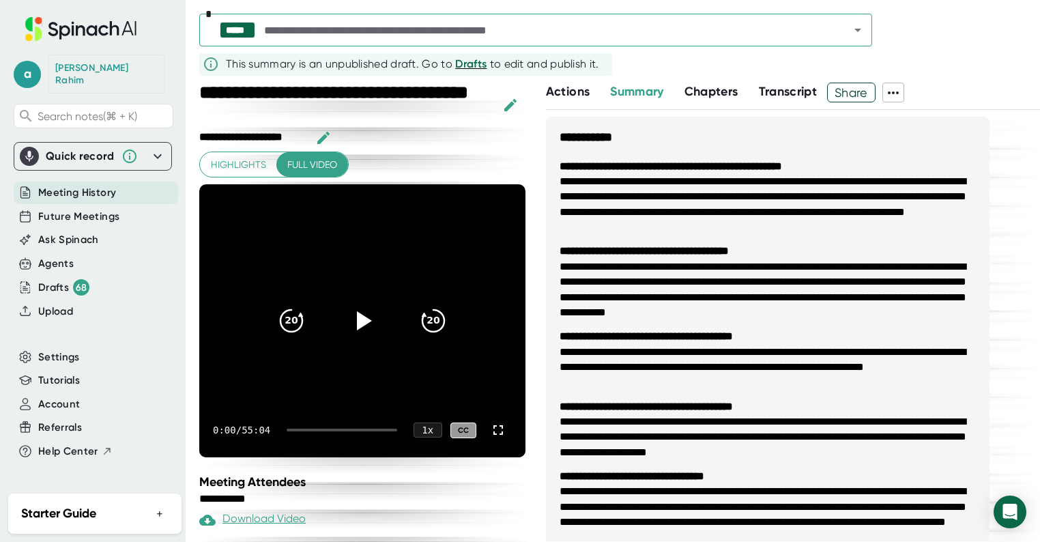
scroll to position [398, 0]
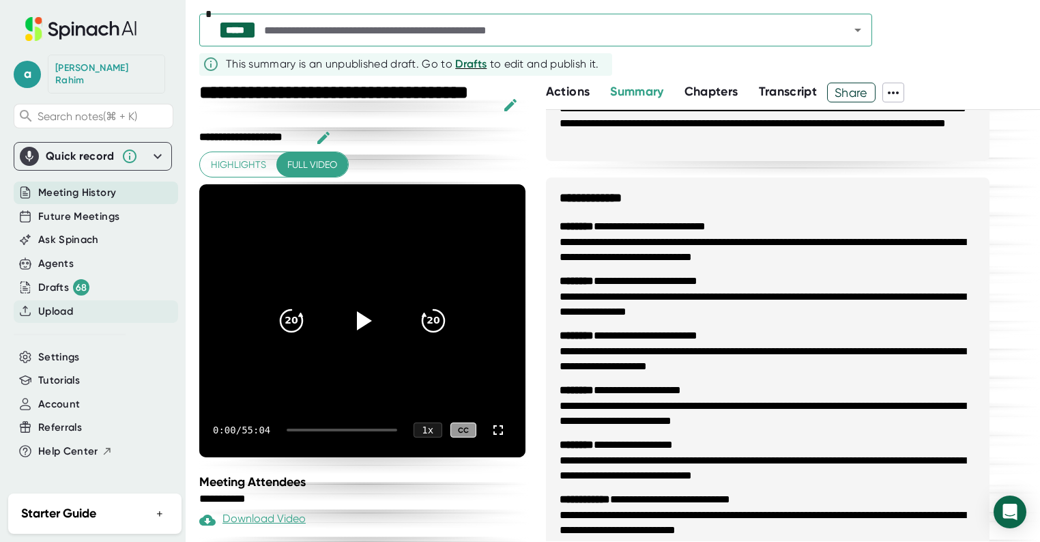
click at [63, 304] on span "Upload" at bounding box center [55, 312] width 35 height 16
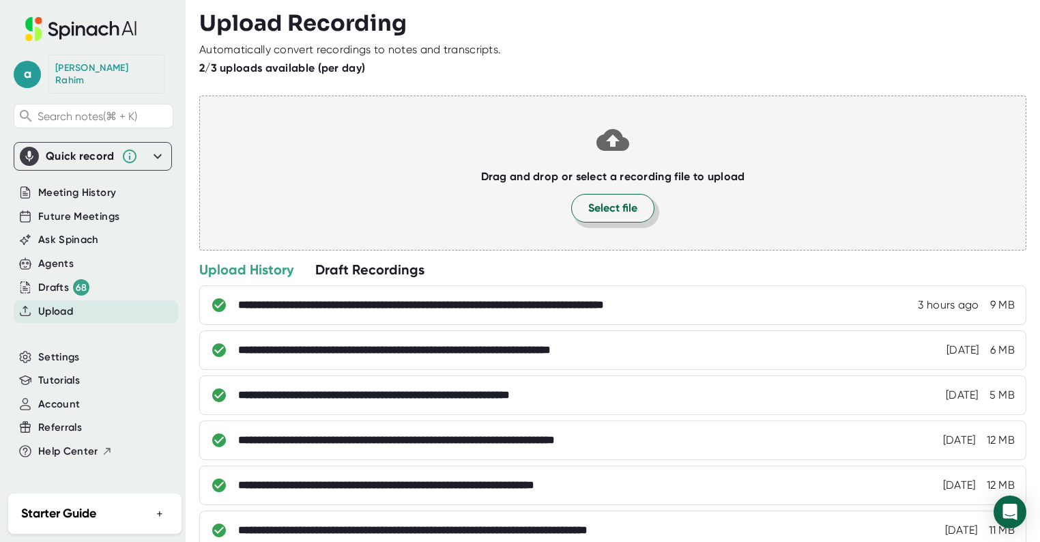
click at [618, 204] on span "Select file" at bounding box center [612, 208] width 49 height 16
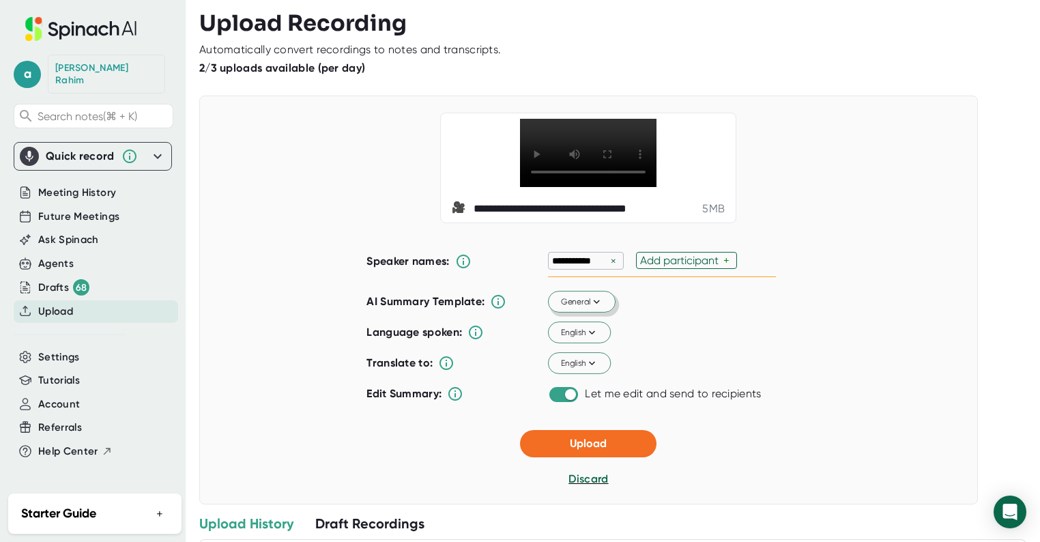
click at [573, 308] on span "General" at bounding box center [582, 301] width 42 height 12
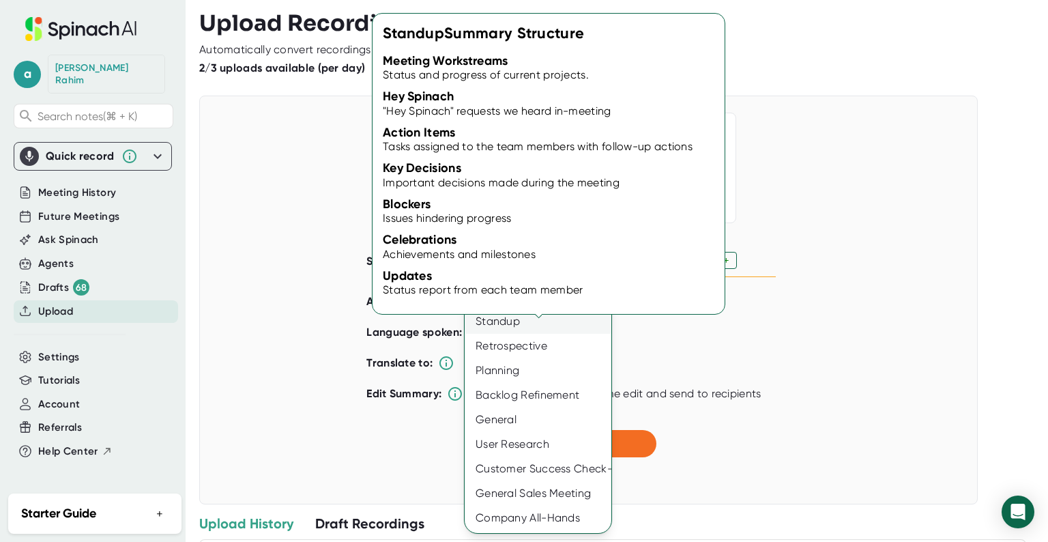
click at [508, 324] on div "Standup" at bounding box center [538, 321] width 147 height 25
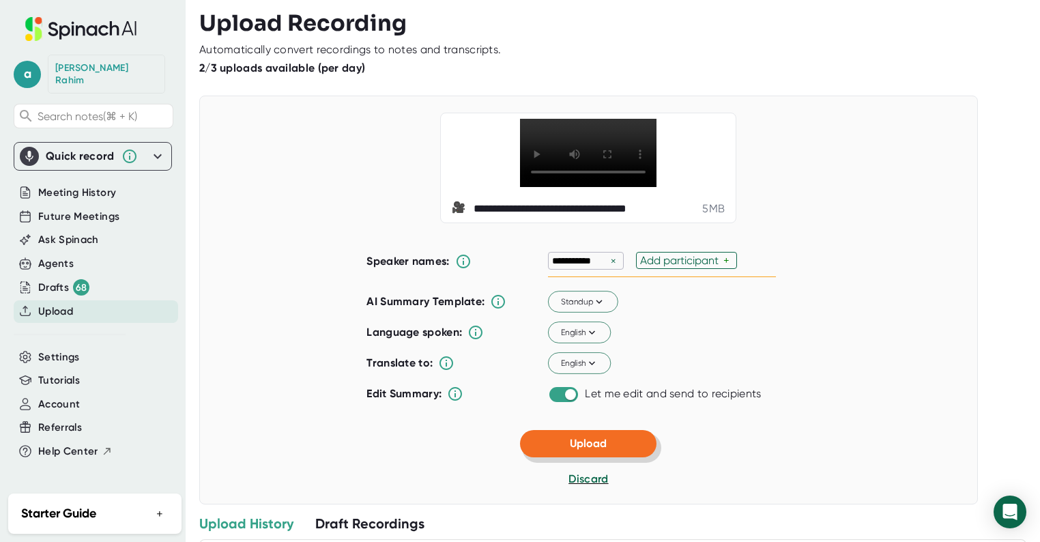
click at [624, 457] on button "Upload" at bounding box center [588, 443] width 136 height 27
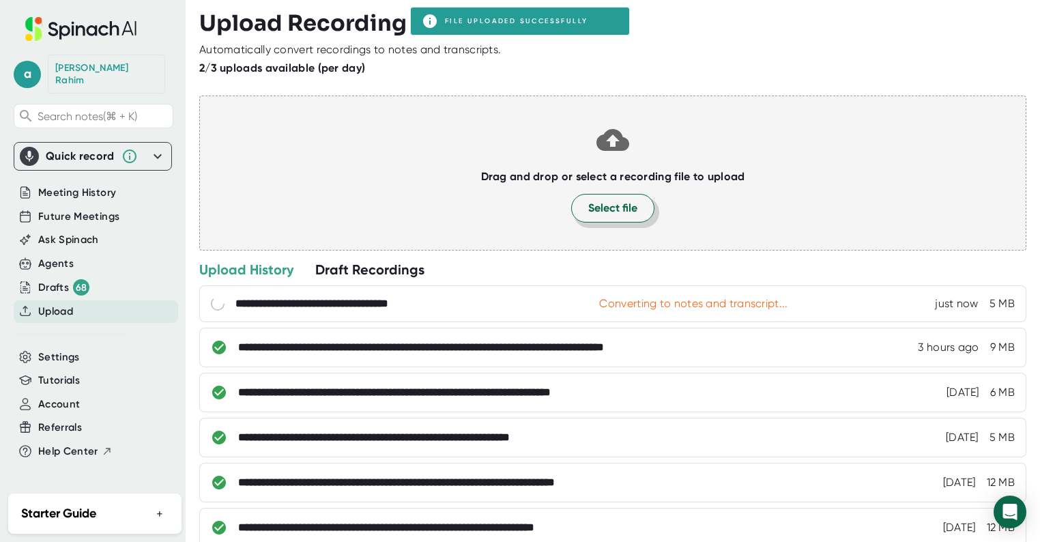
click at [621, 212] on span "Select file" at bounding box center [612, 208] width 49 height 16
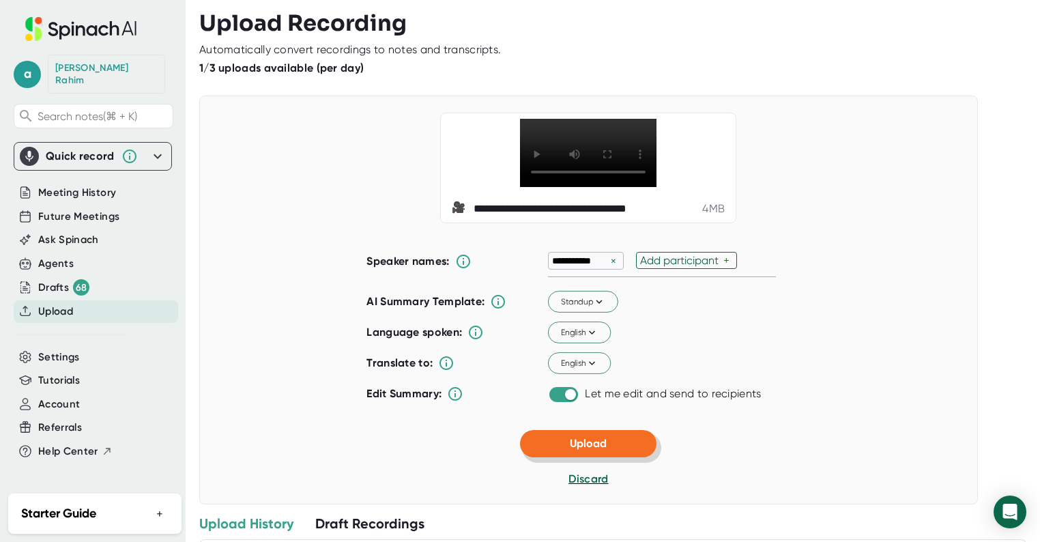
click at [592, 450] on span "Upload" at bounding box center [588, 443] width 37 height 13
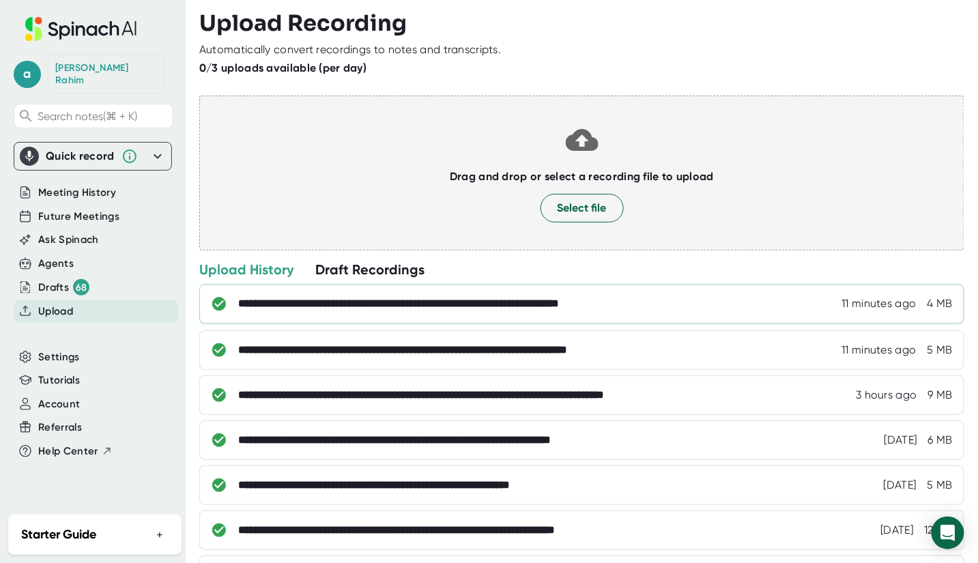
click at [257, 308] on div "**********" at bounding box center [455, 304] width 435 height 14
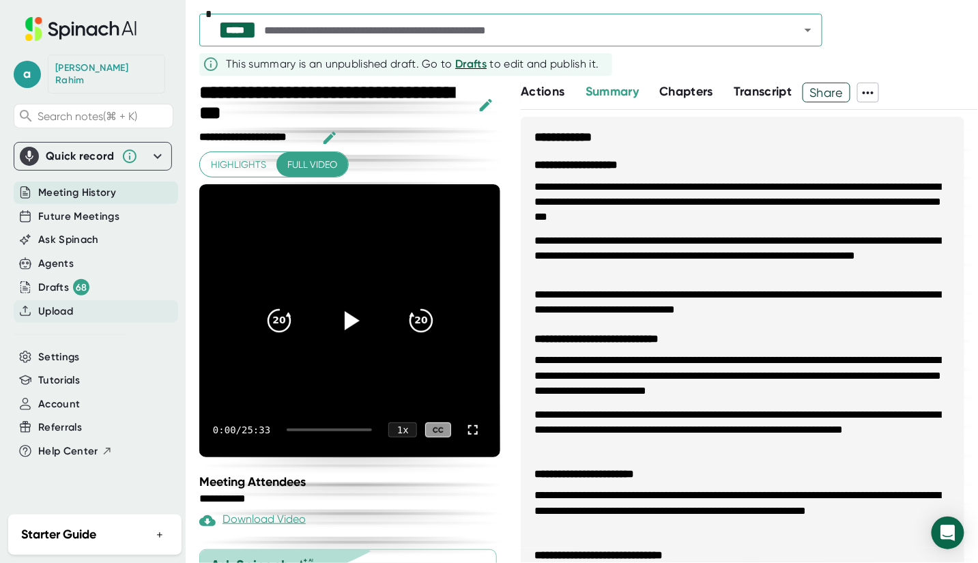
click at [54, 304] on span "Upload" at bounding box center [55, 312] width 35 height 16
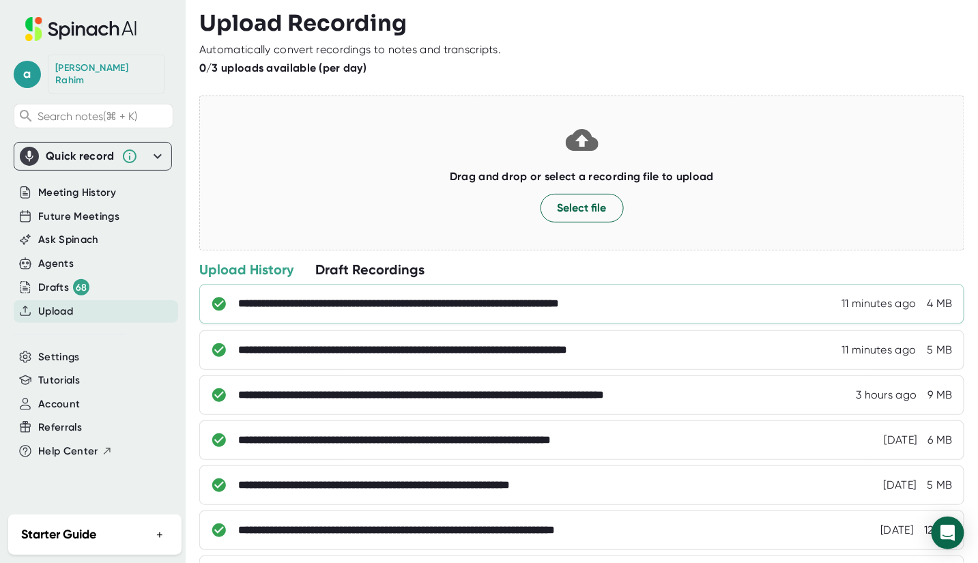
click at [360, 308] on div "**********" at bounding box center [455, 304] width 435 height 14
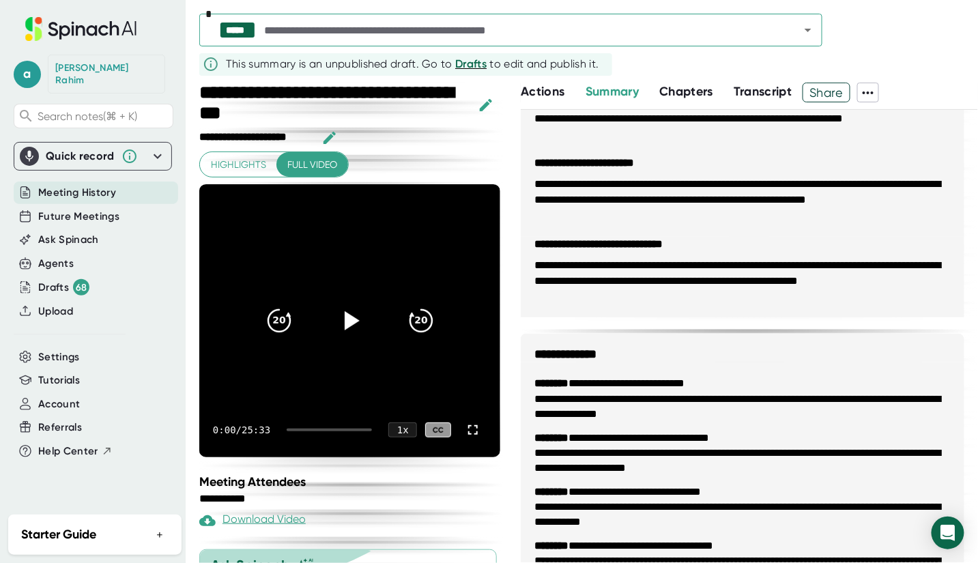
scroll to position [310, 0]
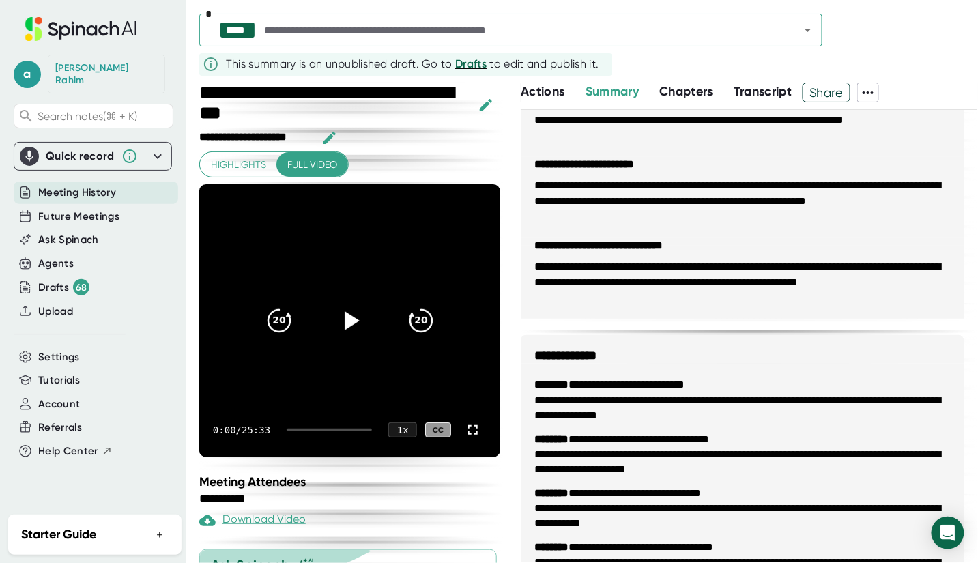
click at [482, 104] on icon "button" at bounding box center [486, 105] width 16 height 16
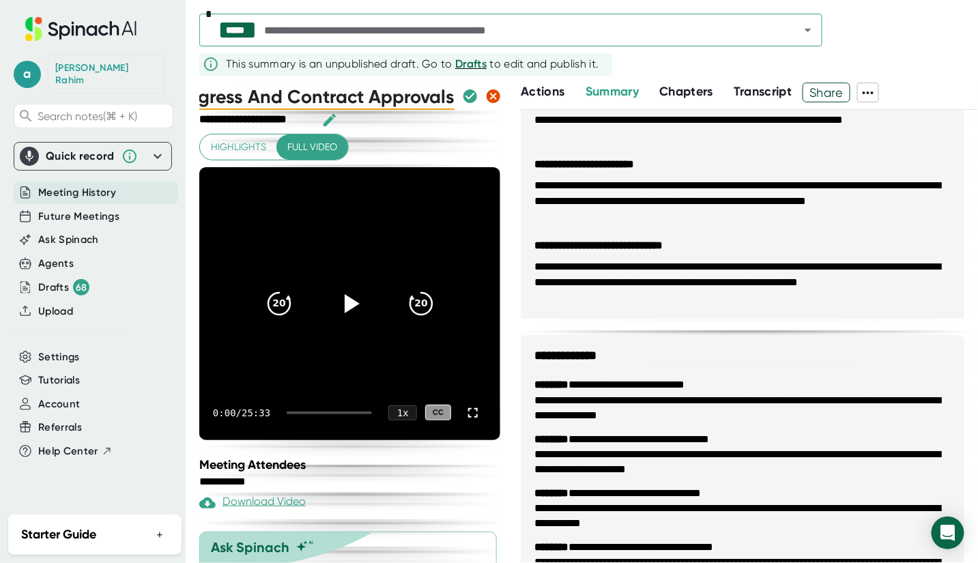
scroll to position [0, 0]
drag, startPoint x: 449, startPoint y: 96, endPoint x: 209, endPoint y: 91, distance: 239.5
click at [209, 91] on div "Sprint Progress And Contract Approvals" at bounding box center [351, 96] width 304 height 27
drag, startPoint x: 205, startPoint y: 94, endPoint x: 753, endPoint y: 93, distance: 547.9
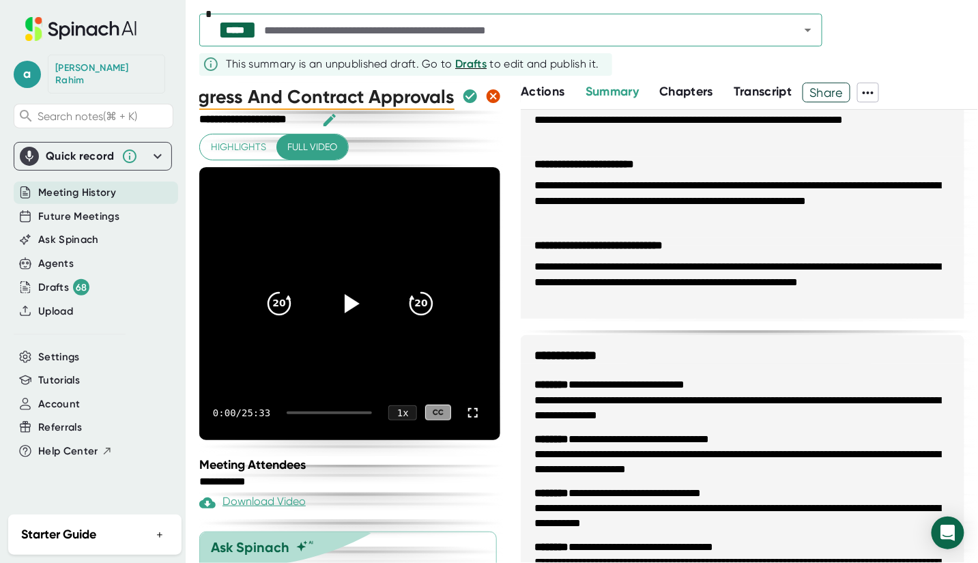
click at [753, 93] on div "**********" at bounding box center [588, 323] width 779 height 480
type input "S"
click at [214, 96] on input "~Ember" at bounding box center [326, 96] width 255 height 27
click at [283, 102] on input "Ember" at bounding box center [326, 96] width 255 height 27
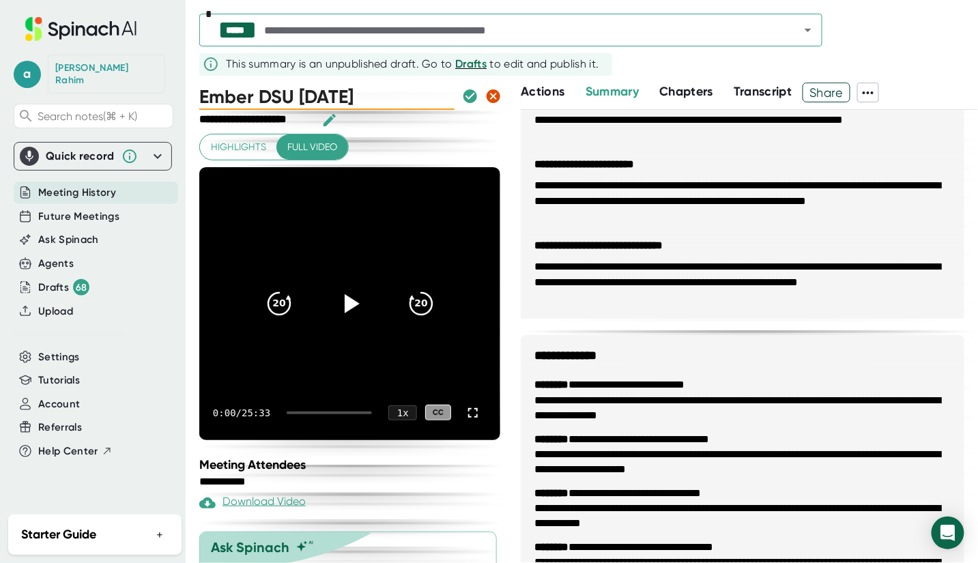
type input "Ember DSU [DATE]"
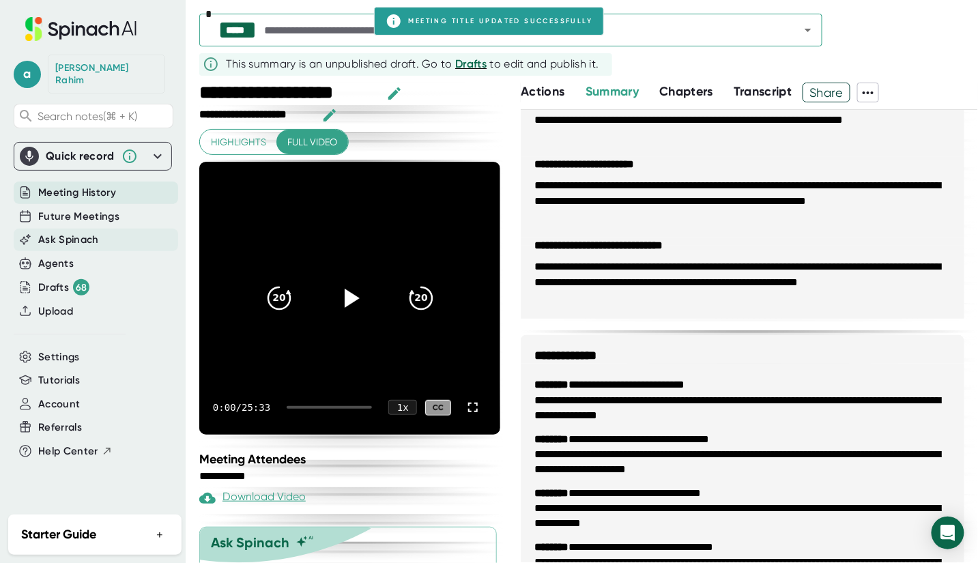
click at [68, 232] on span "Ask Spinach" at bounding box center [68, 240] width 61 height 16
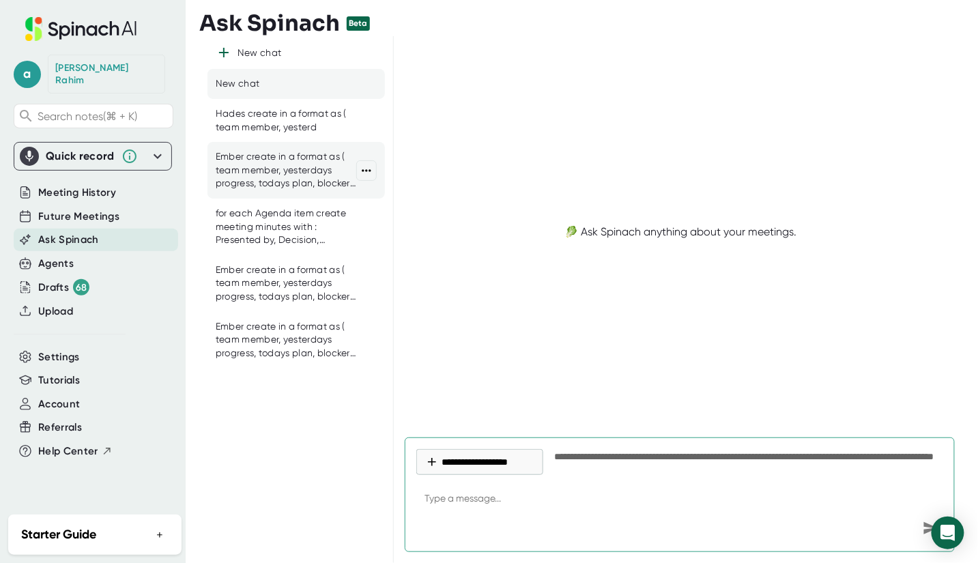
click at [276, 169] on div "Ember create in a format as ( team member, yesterdays progress, todays plan, bl…" at bounding box center [286, 170] width 141 height 40
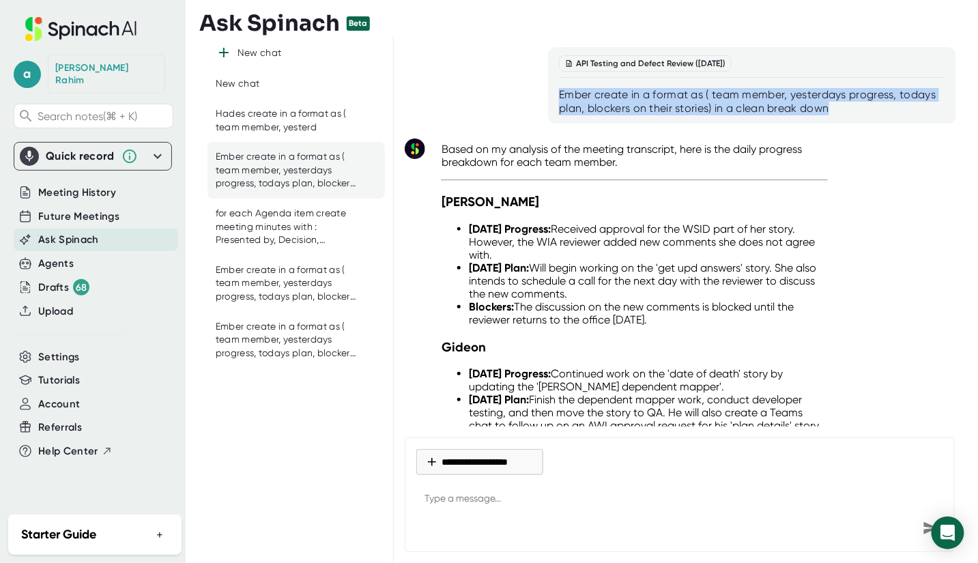
drag, startPoint x: 830, startPoint y: 110, endPoint x: 554, endPoint y: 98, distance: 276.6
click at [554, 98] on div "API Testing and Defect Review ([DATE]) Ember create in a format as ( team membe…" at bounding box center [752, 85] width 408 height 76
copy div "Ember create in a format as ( team member, yesterdays progress, todays plan, bl…"
type textarea "x"
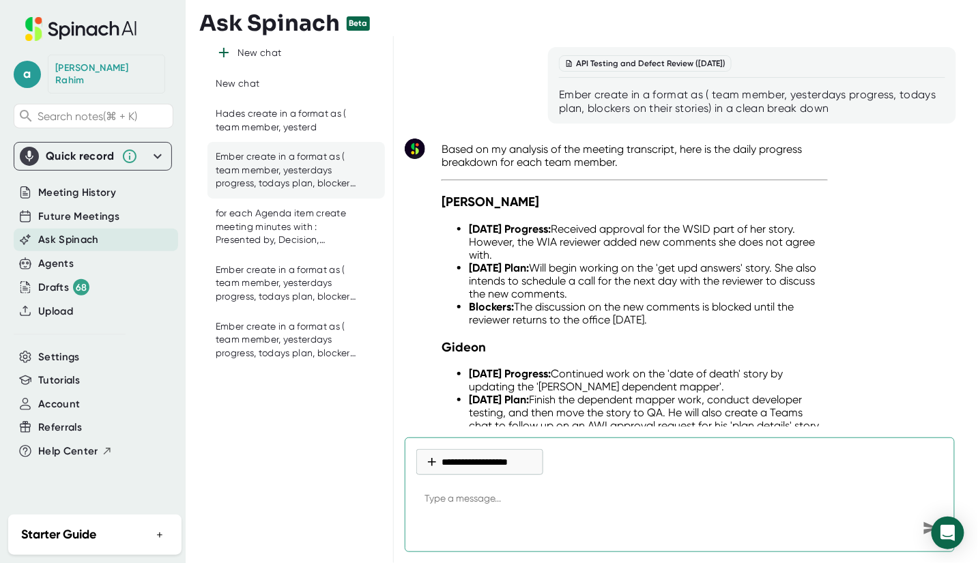
paste textarea "Ember create in a format as ( team member, yesterdays progress, todays plan, bl…"
type textarea "Ember create in a format as ( team member, yesterdays progress, todays plan, bl…"
type textarea "x"
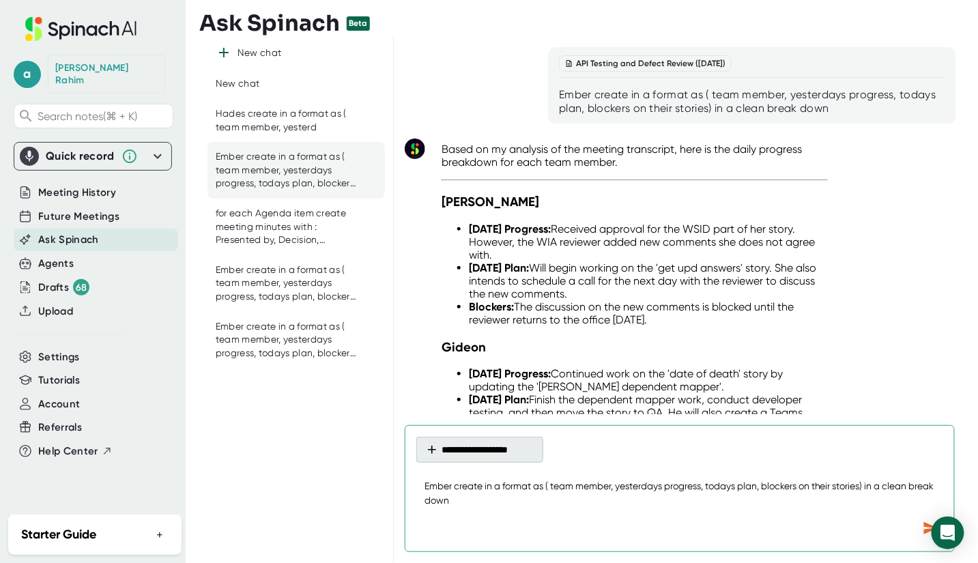
type textarea "Ember create in a format as ( team member, yesterdays progress, todays plan, bl…"
click at [446, 453] on button "**********" at bounding box center [479, 450] width 127 height 26
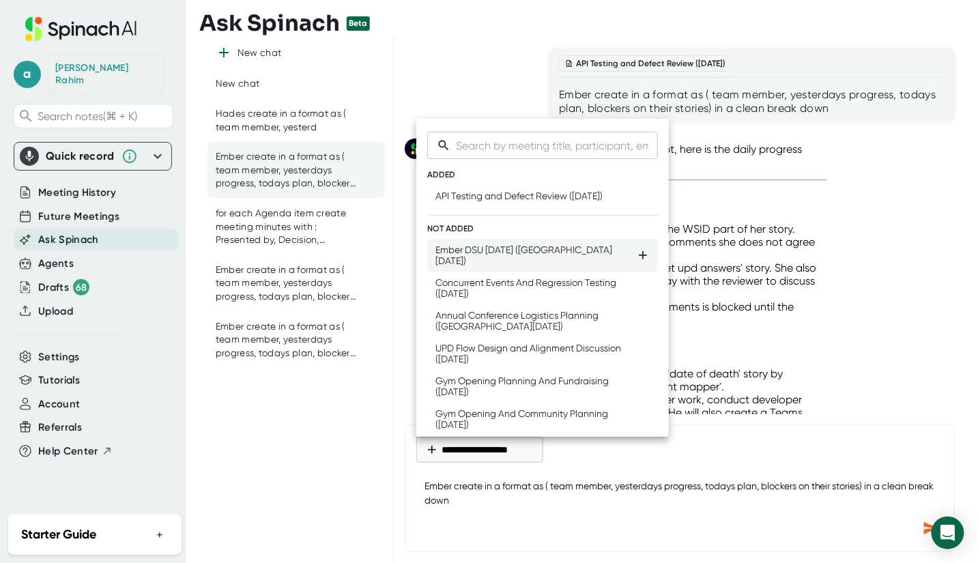
click at [485, 253] on div "Ember DSU [DATE] ([GEOGRAPHIC_DATA][DATE])" at bounding box center [535, 255] width 201 height 22
type textarea "x"
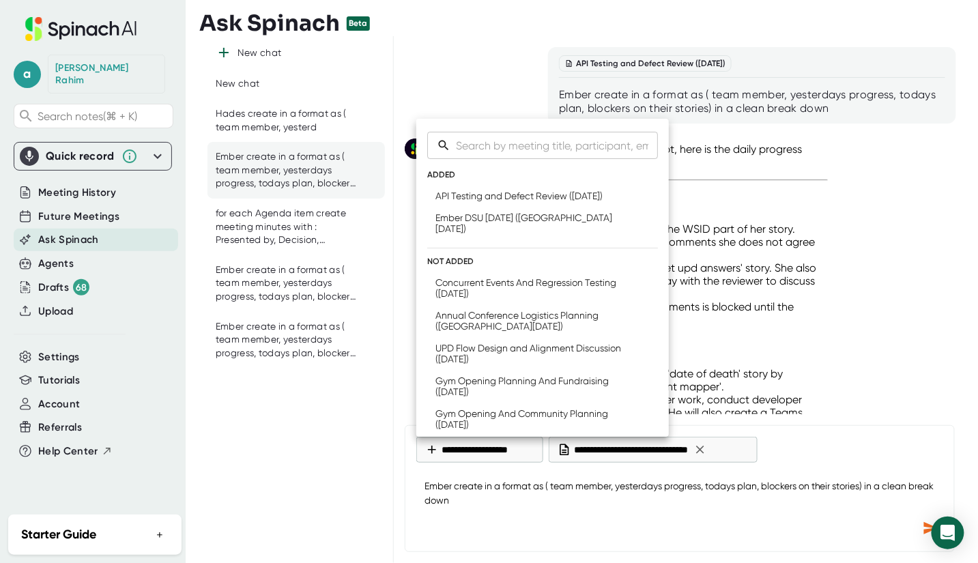
click at [804, 435] on div at bounding box center [489, 281] width 978 height 563
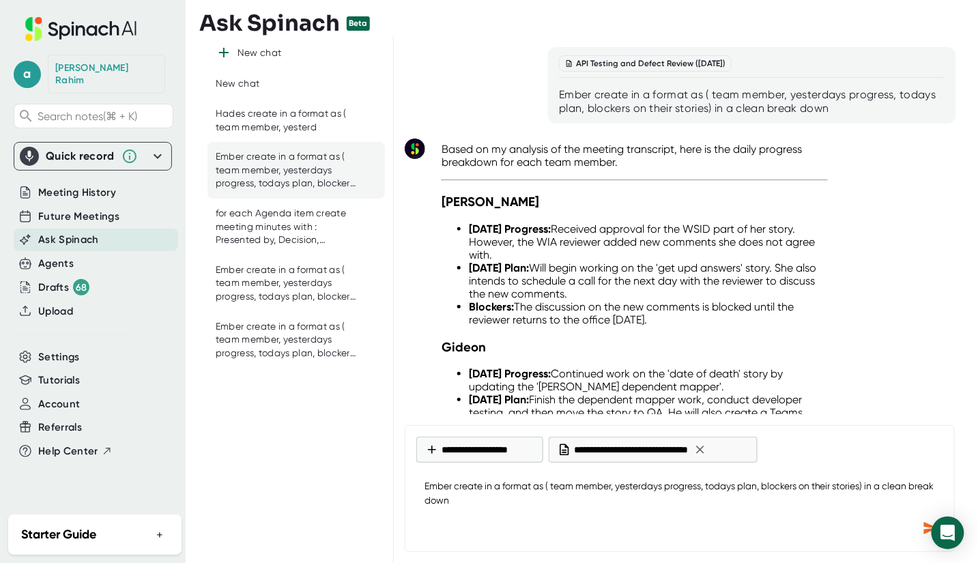
click at [927, 523] on icon "Send message" at bounding box center [931, 528] width 16 height 16
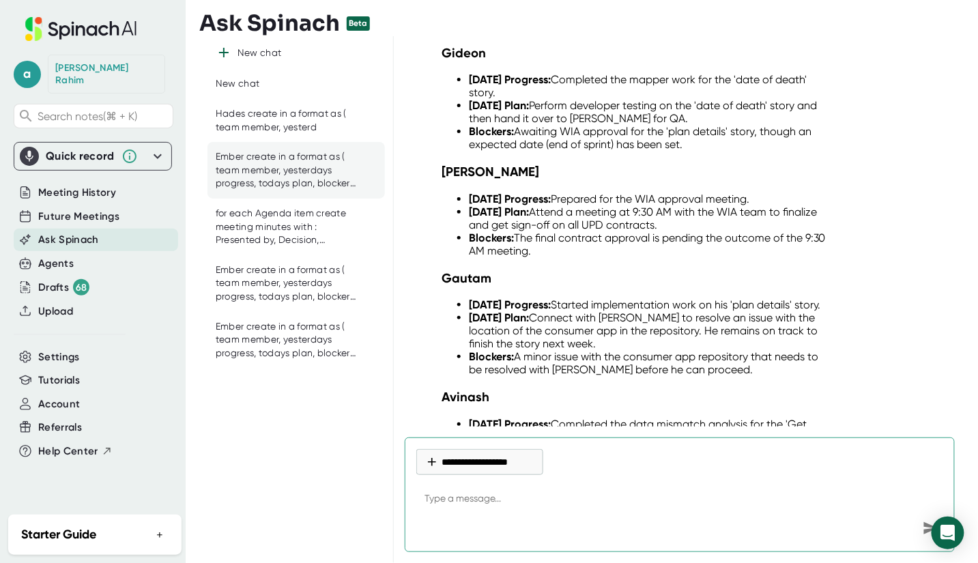
scroll to position [921, 0]
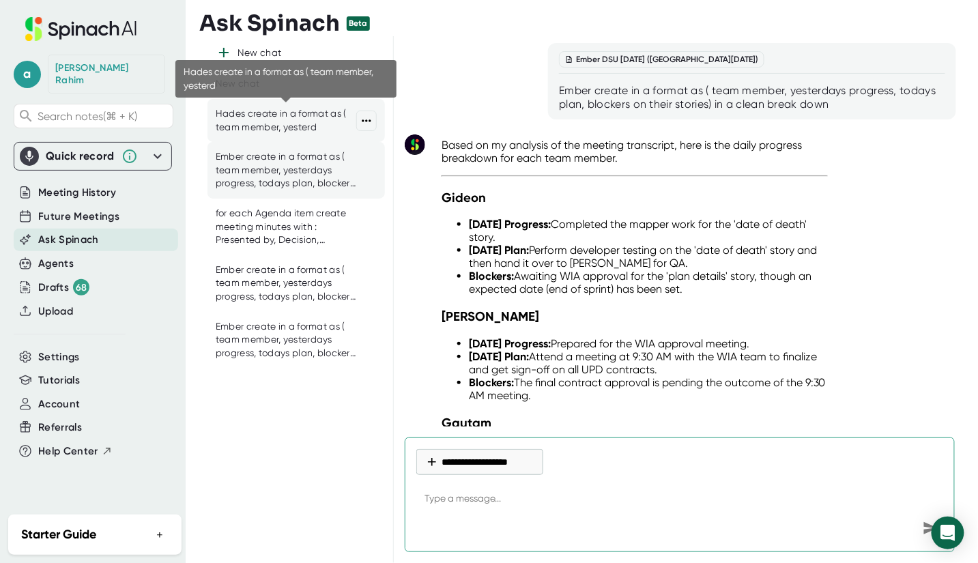
click at [274, 128] on div "Hades create in a format as ( team member, yesterd" at bounding box center [286, 120] width 141 height 27
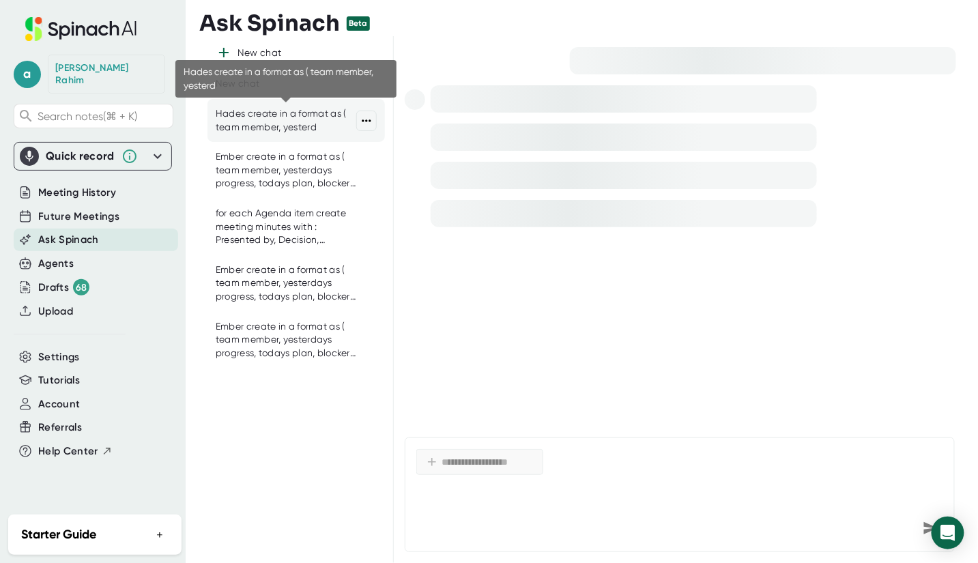
scroll to position [0, 0]
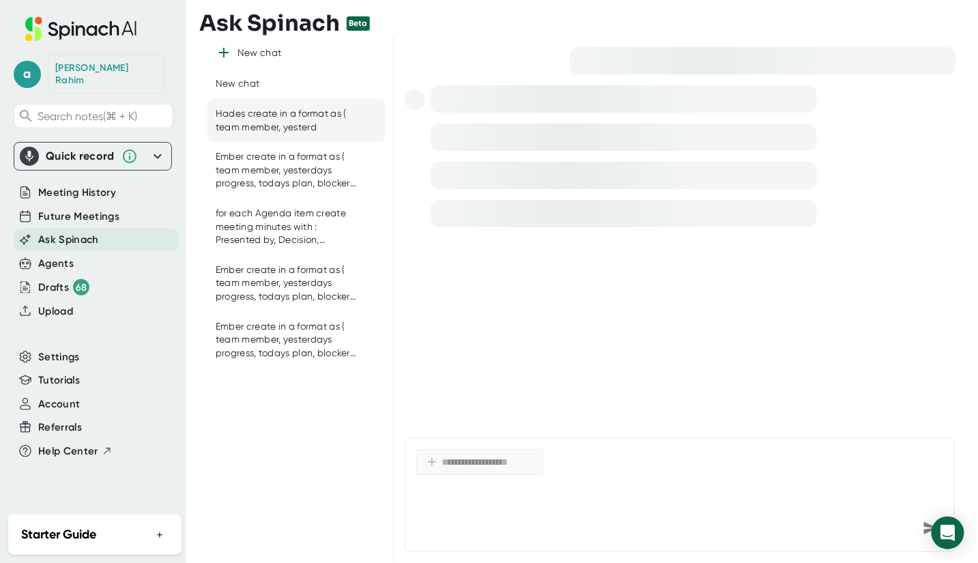
type textarea "x"
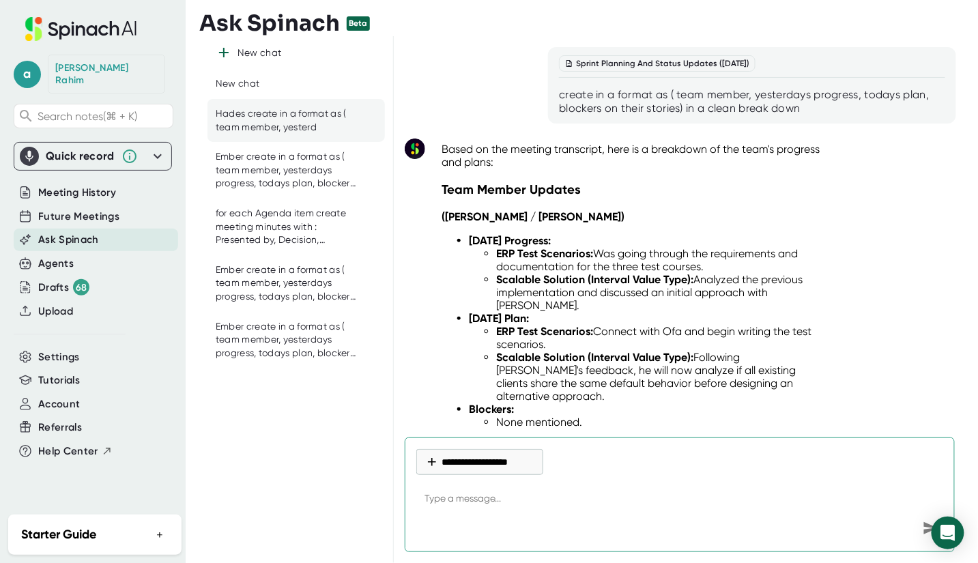
paste textarea "Ember create in a format as ( team member, yesterdays progress, todays plan, bl…"
type textarea "Ember create in a format as ( team member, yesterdays progress, todays plan, bl…"
type textarea "x"
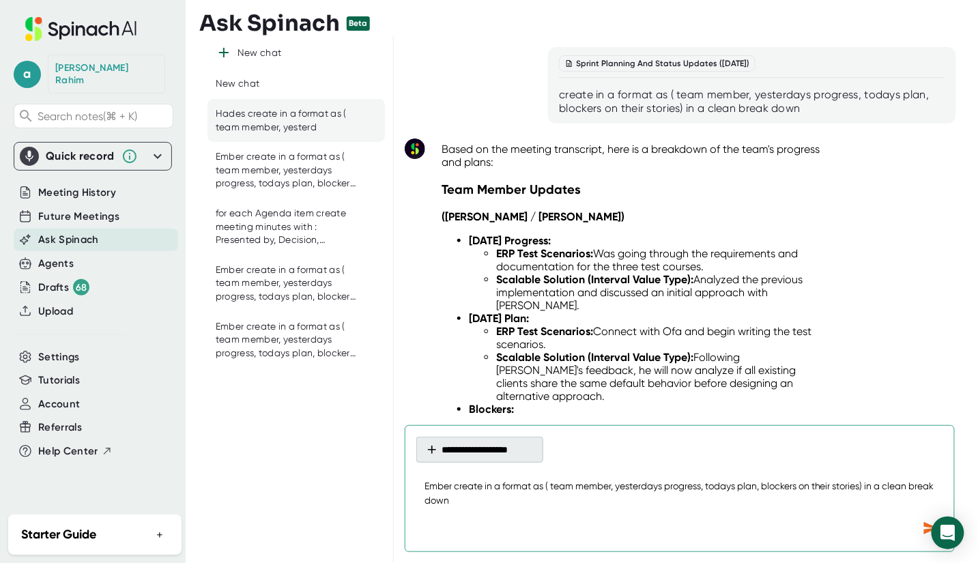
type textarea "Ember create in a format as ( team member, yesterdays progress, todays plan, bl…"
click at [463, 452] on button "**********" at bounding box center [479, 450] width 127 height 26
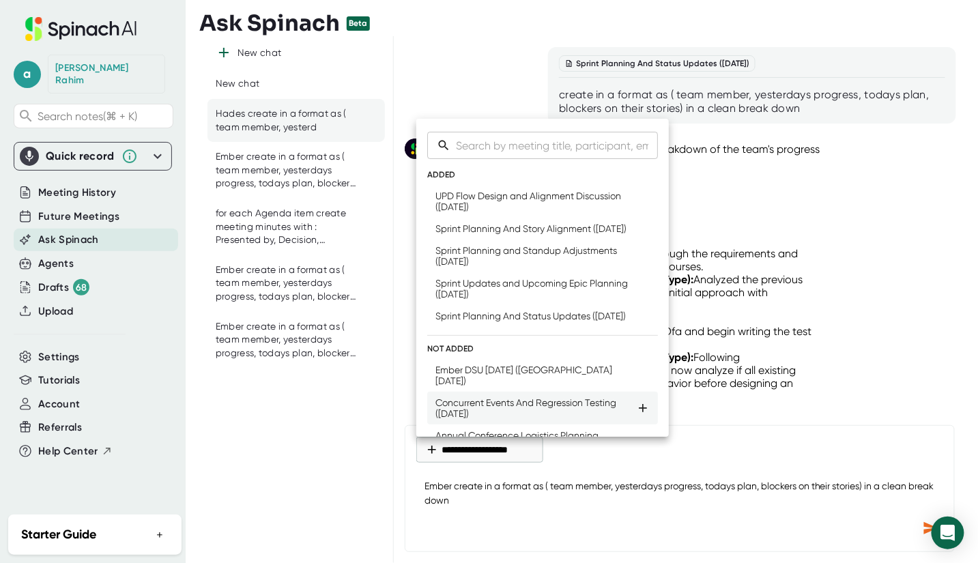
click at [517, 419] on div "Concurrent Events And Regression Testing ([DATE])" at bounding box center [535, 408] width 201 height 22
type textarea "x"
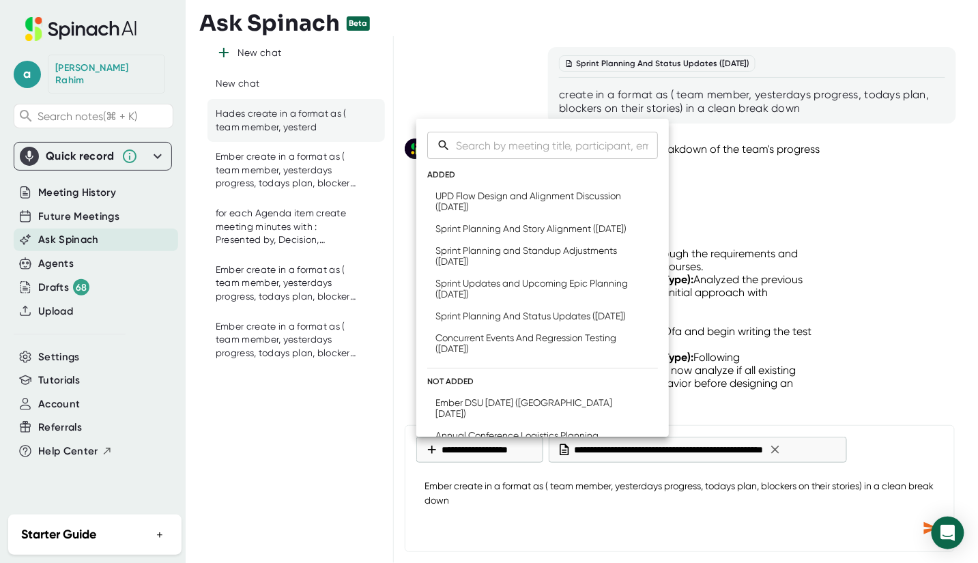
click at [929, 532] on div at bounding box center [489, 281] width 978 height 563
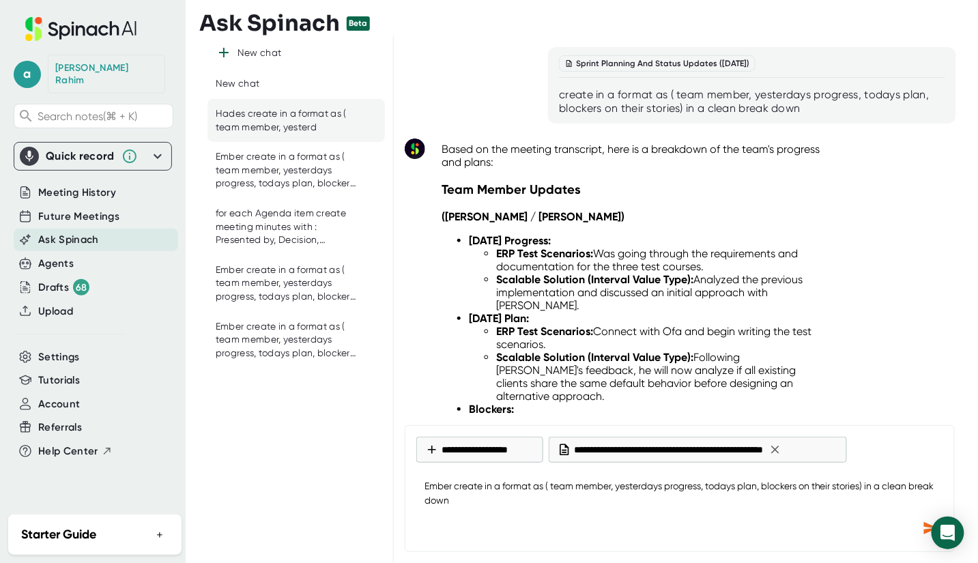
click at [925, 529] on icon "Send message" at bounding box center [931, 528] width 14 height 12
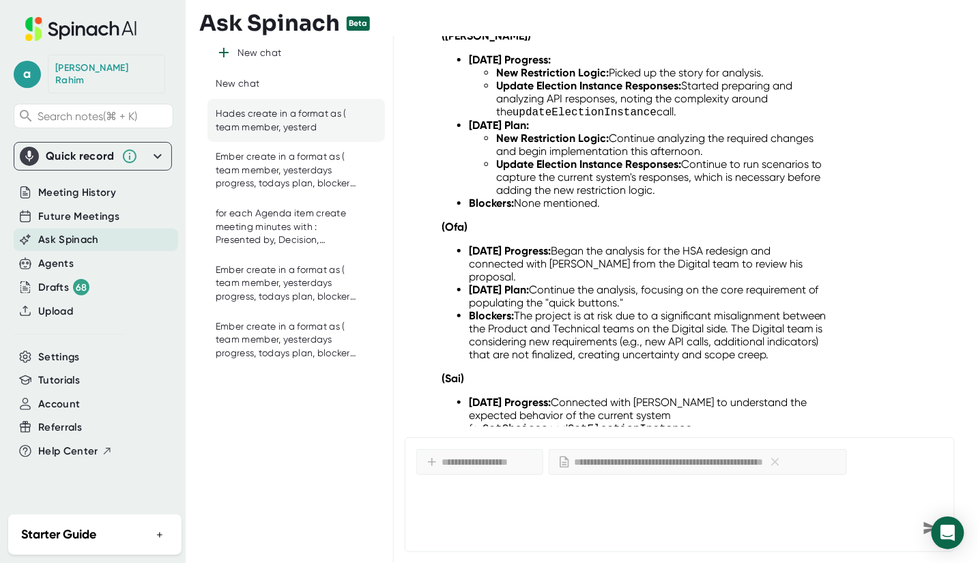
scroll to position [4447, 0]
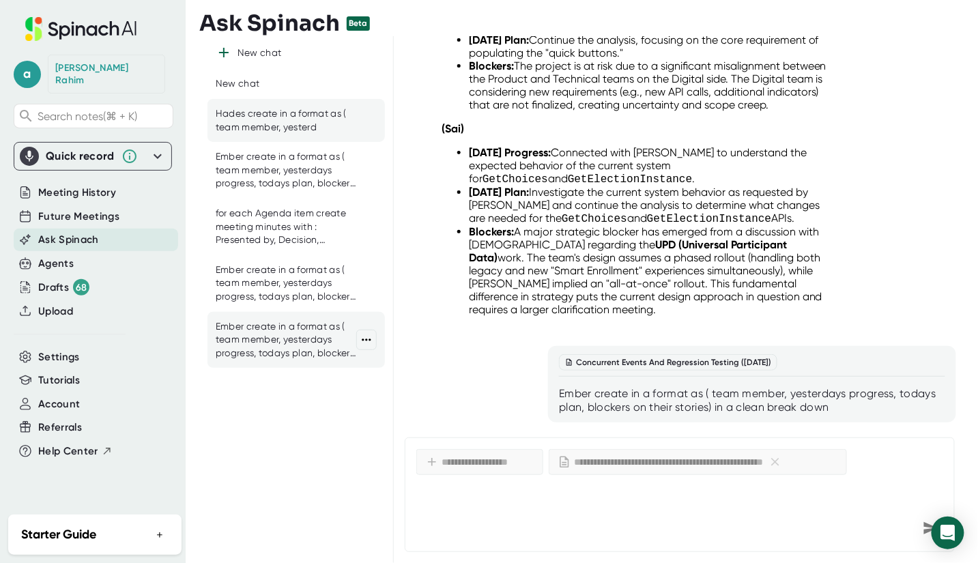
click at [276, 336] on div "Ember create in a format as ( team member, yesterdays progress, todays plan, bl…" at bounding box center [286, 340] width 141 height 40
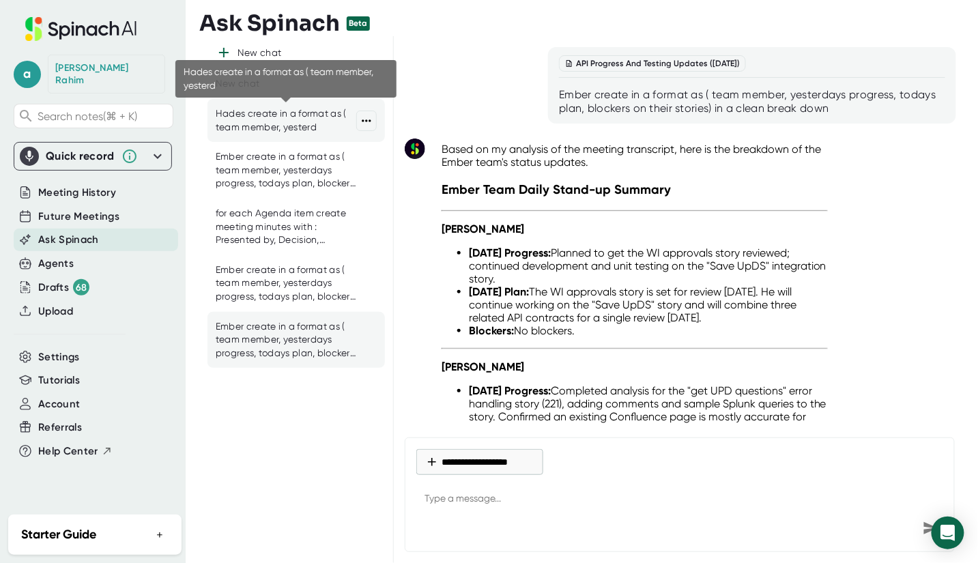
click at [285, 126] on div "Hades create in a format as ( team member, yesterd" at bounding box center [286, 120] width 141 height 27
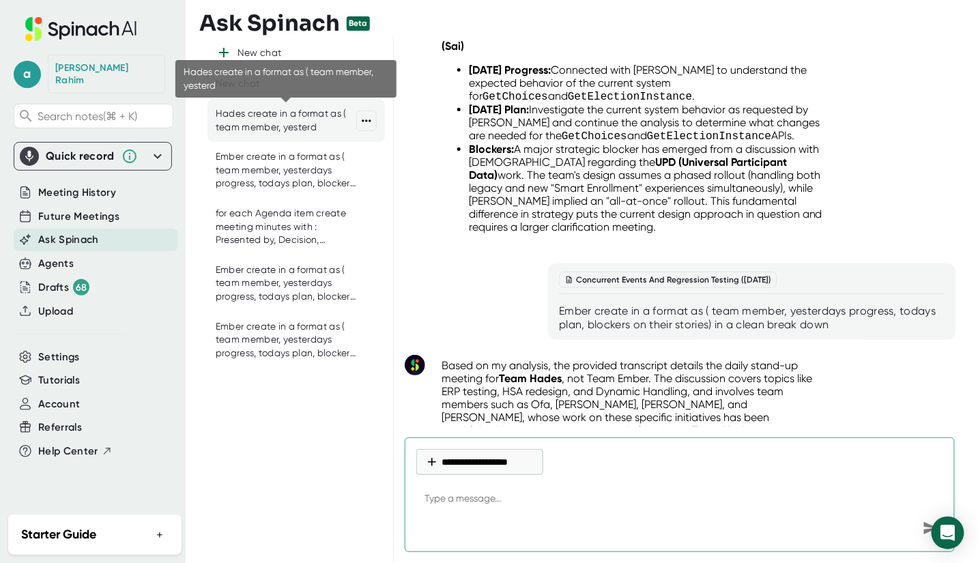
scroll to position [4550, 0]
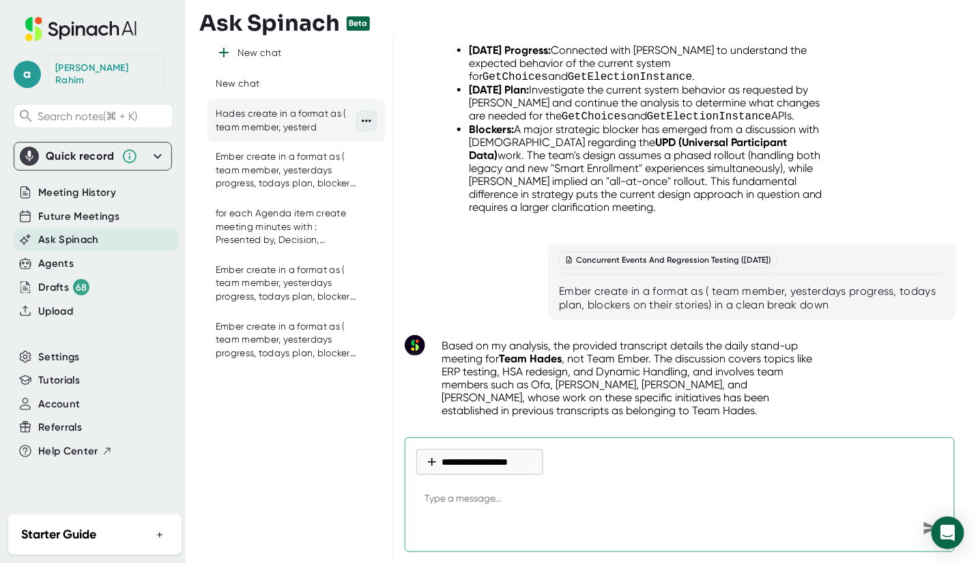
click at [363, 124] on icon at bounding box center [367, 121] width 14 height 14
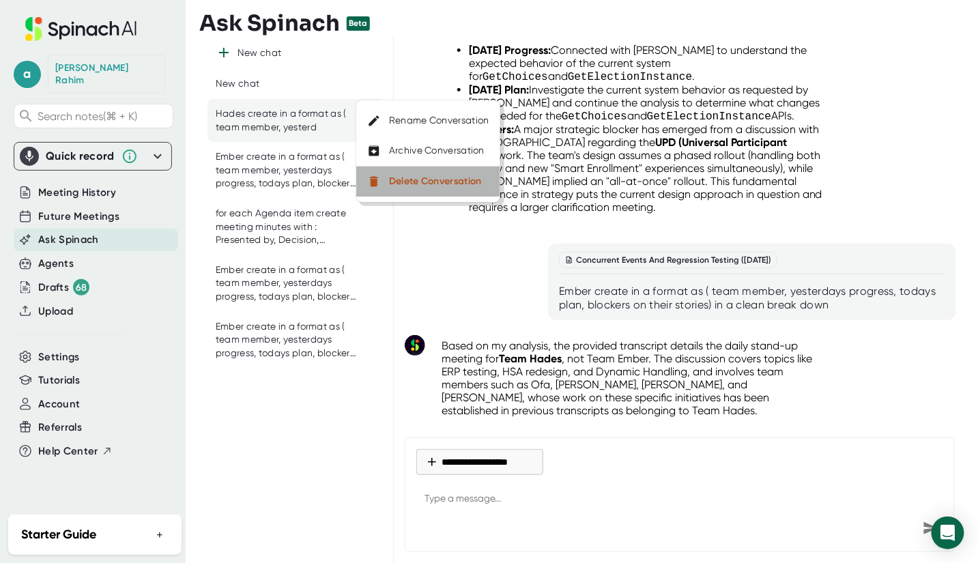
click at [397, 179] on div "Delete Conversation" at bounding box center [435, 181] width 93 height 12
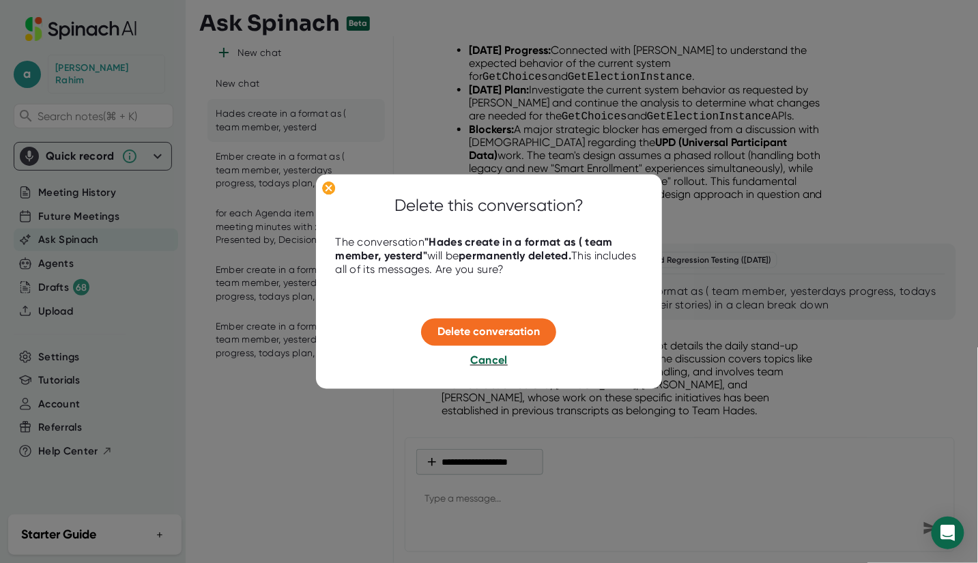
click at [493, 358] on span "Cancel" at bounding box center [489, 360] width 38 height 13
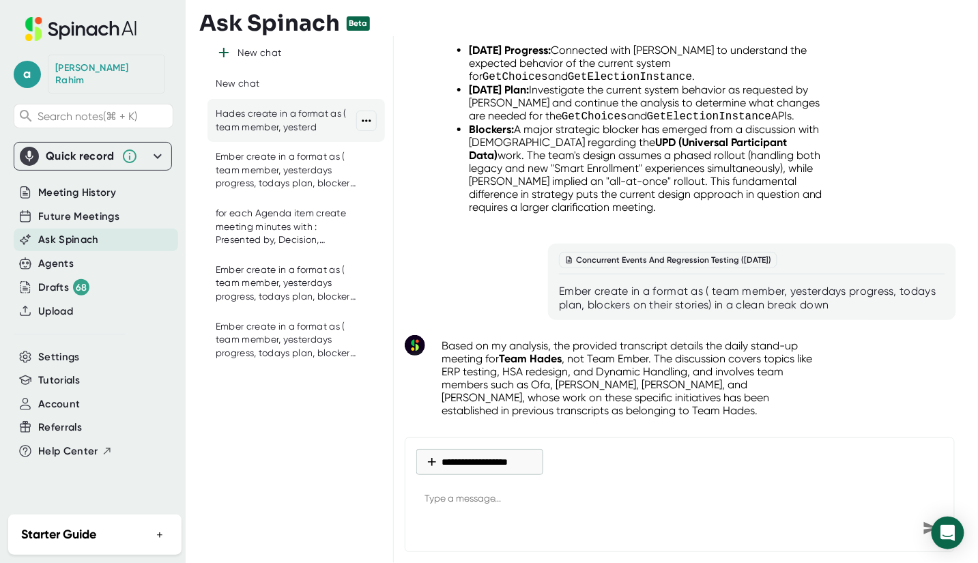
click at [289, 133] on div "Hades create in a format as ( team member, yesterd" at bounding box center [286, 120] width 141 height 27
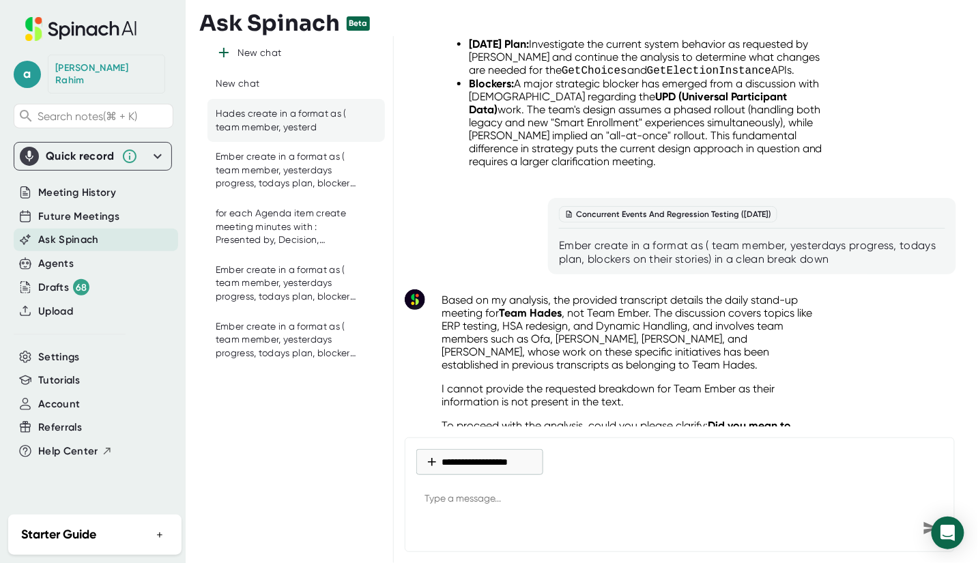
scroll to position [4615, 0]
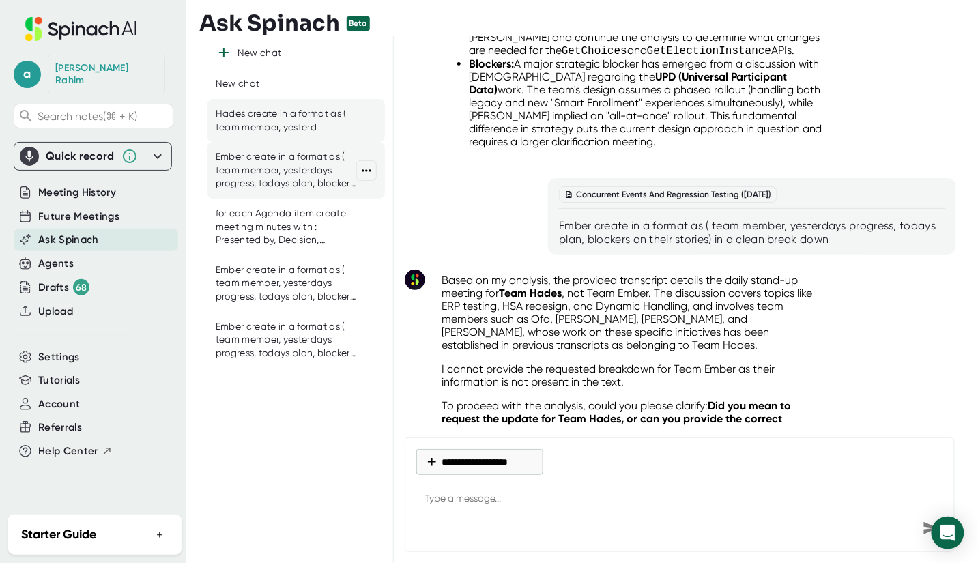
click at [282, 177] on div "Ember create in a format as ( team member, yesterdays progress, todays plan, bl…" at bounding box center [286, 170] width 141 height 40
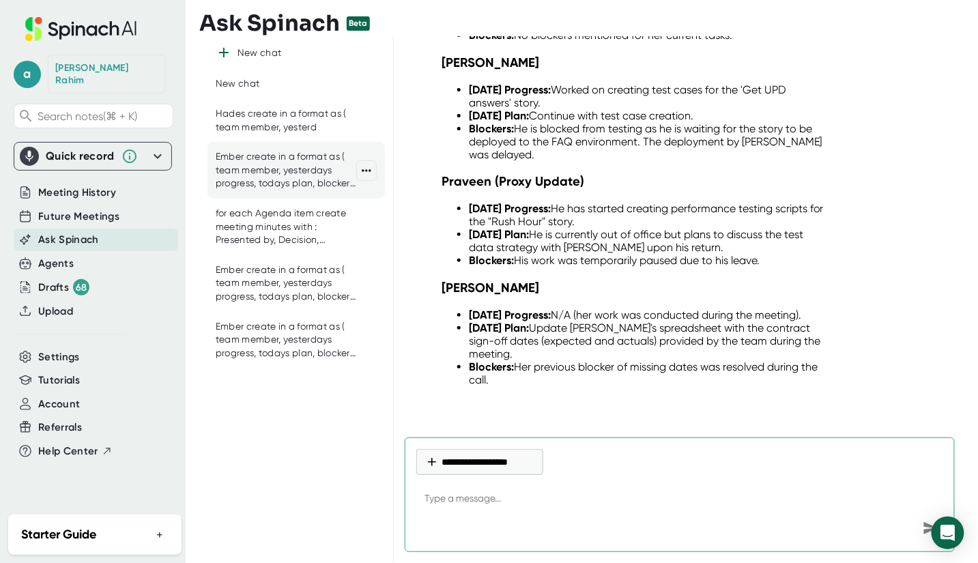
scroll to position [1655, 0]
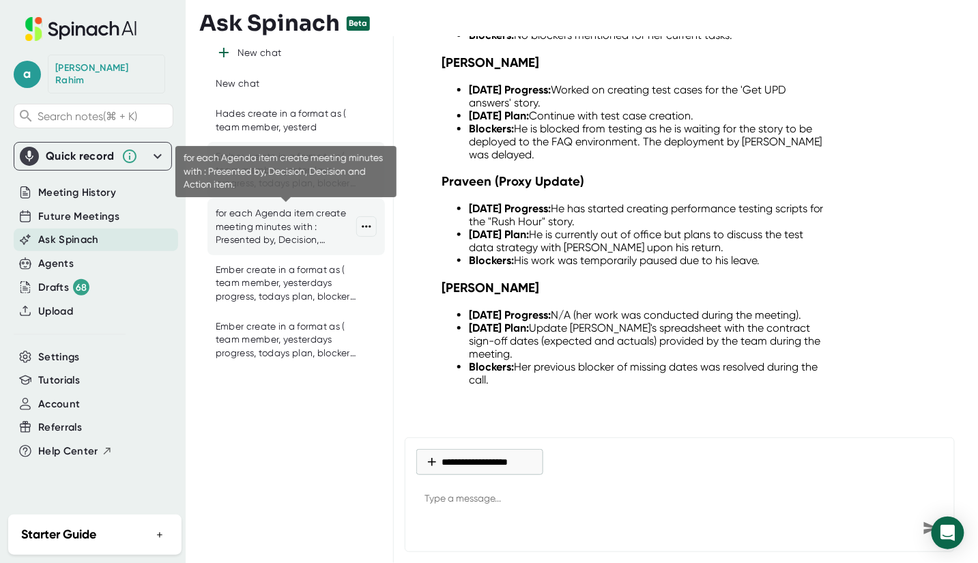
drag, startPoint x: 259, startPoint y: 236, endPoint x: 270, endPoint y: 242, distance: 12.8
click at [259, 237] on div "for each Agenda item create meeting minutes with : Presented by, Decision, Deci…" at bounding box center [286, 227] width 141 height 40
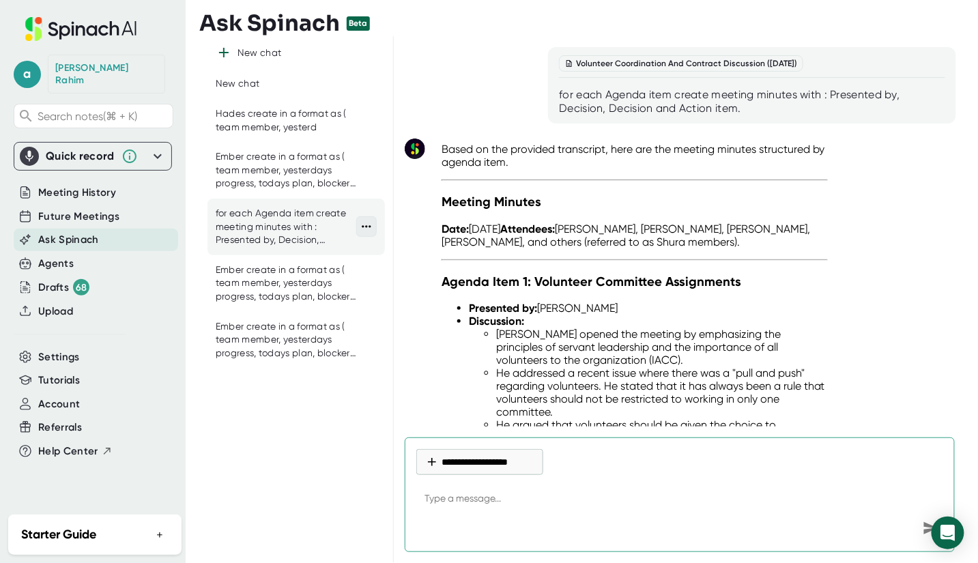
click at [371, 224] on icon at bounding box center [367, 227] width 14 height 14
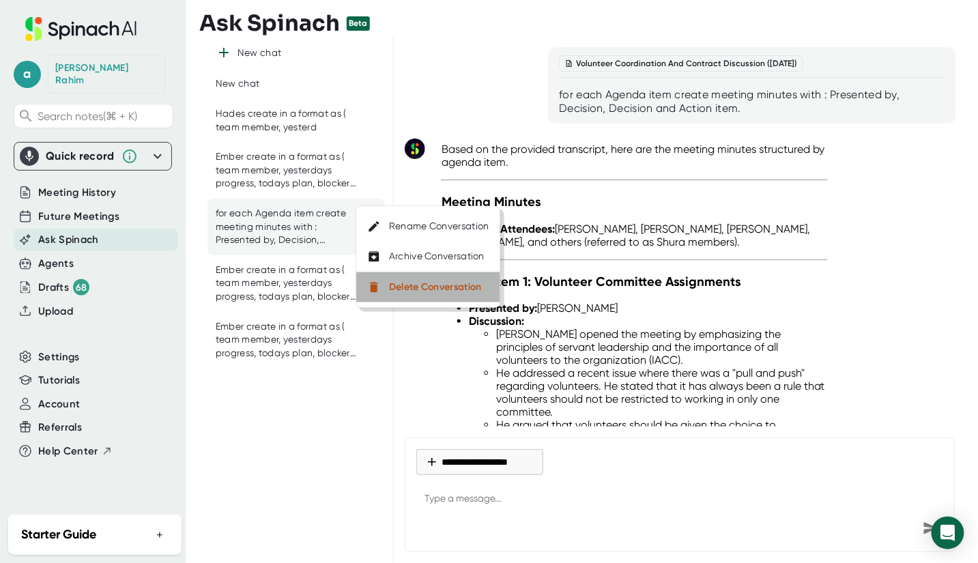
click at [406, 286] on div "Delete Conversation" at bounding box center [435, 287] width 93 height 12
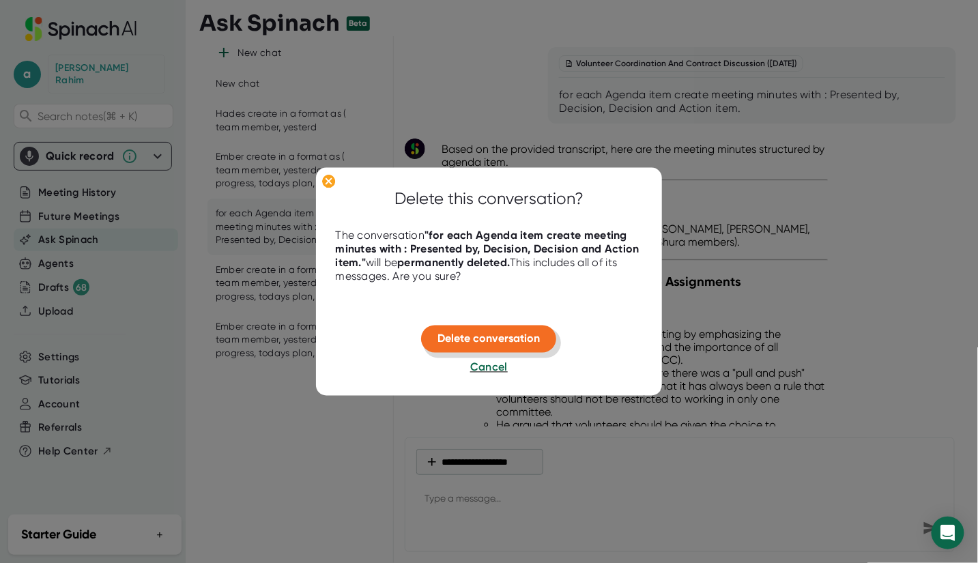
click at [476, 338] on span "Delete conversation" at bounding box center [489, 338] width 102 height 13
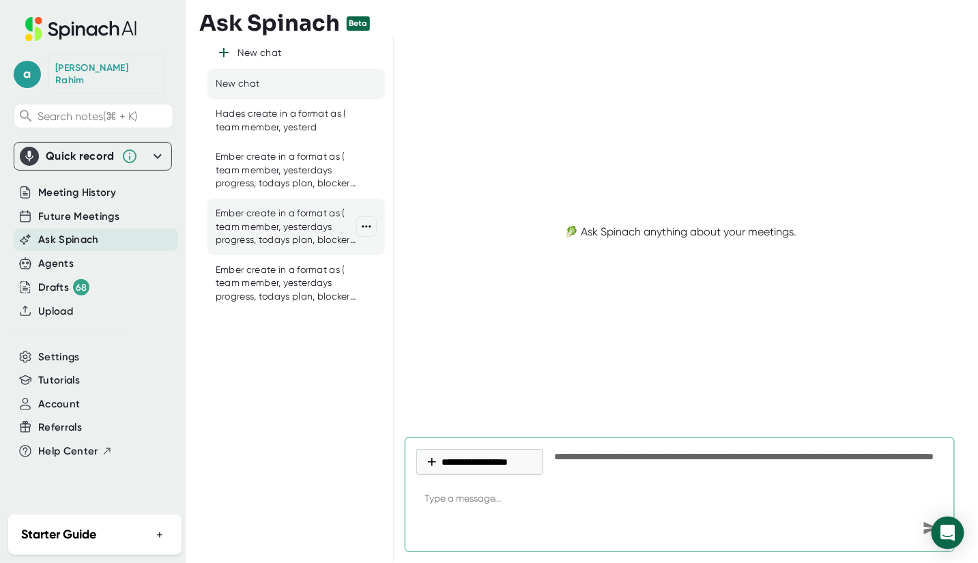
click at [270, 231] on div "Ember create in a format as ( team member, yesterdays progress, todays plan, bl…" at bounding box center [286, 227] width 141 height 40
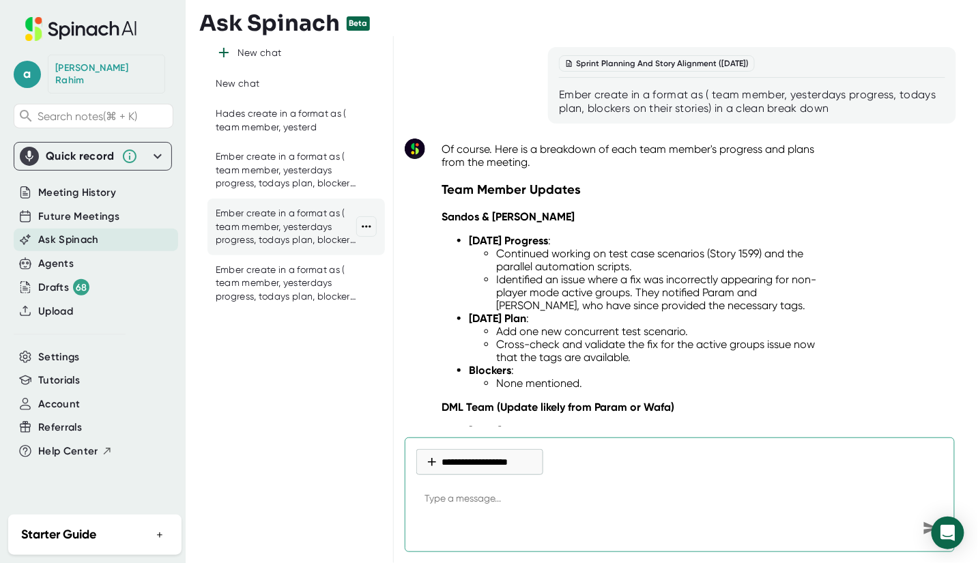
click at [319, 234] on div "Ember create in a format as ( team member, yesterdays progress, todays plan, bl…" at bounding box center [286, 227] width 141 height 40
click at [373, 228] on icon at bounding box center [367, 227] width 14 height 14
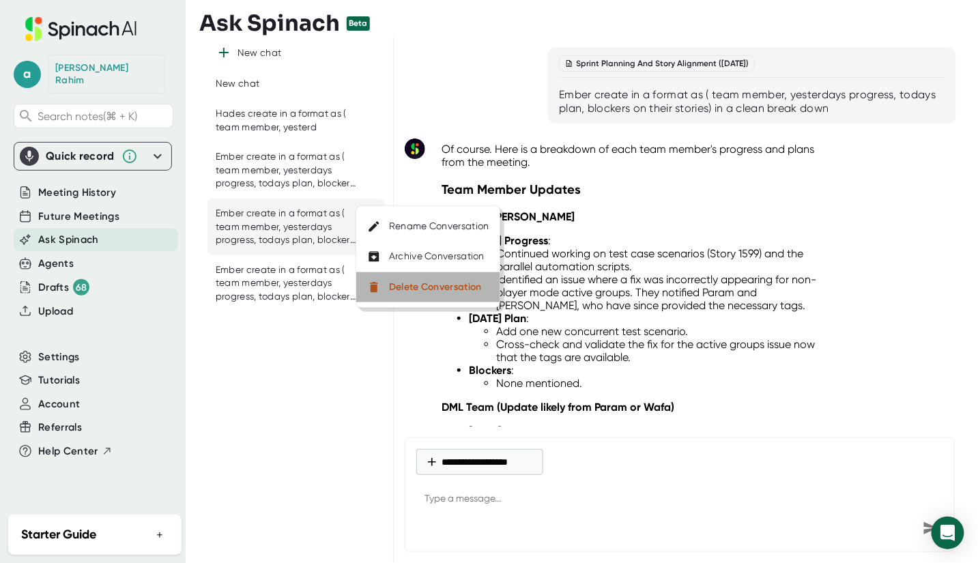
click at [401, 293] on div "Delete Conversation" at bounding box center [435, 287] width 93 height 12
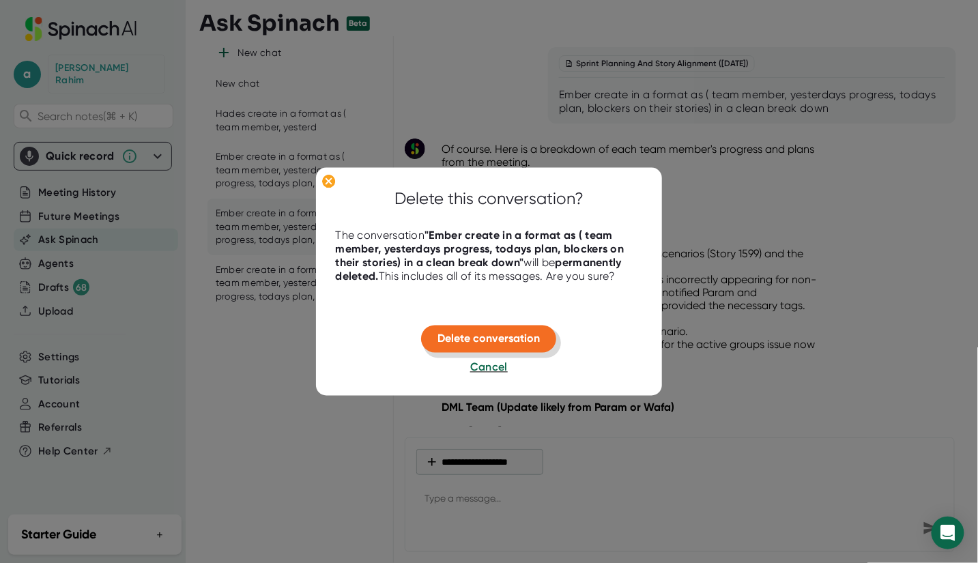
click at [470, 333] on span "Delete conversation" at bounding box center [489, 338] width 102 height 13
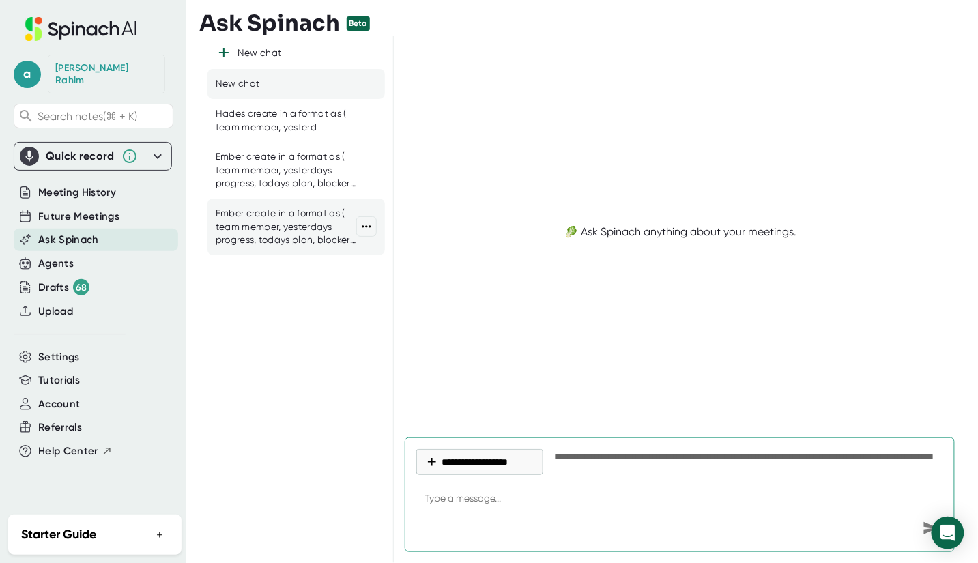
click at [296, 222] on div "Ember create in a format as ( team member, yesterdays progress, todays plan, bl…" at bounding box center [286, 227] width 141 height 40
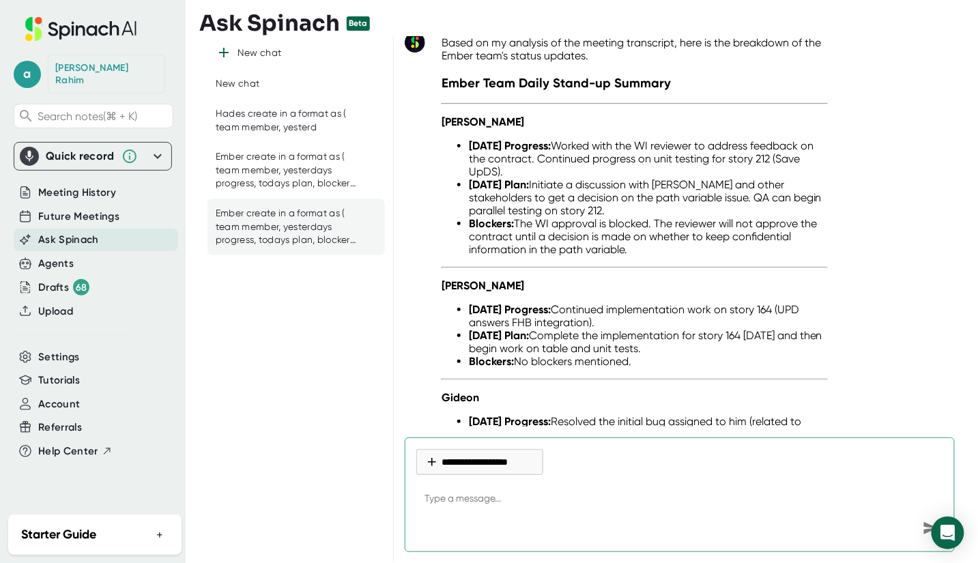
scroll to position [1212, 0]
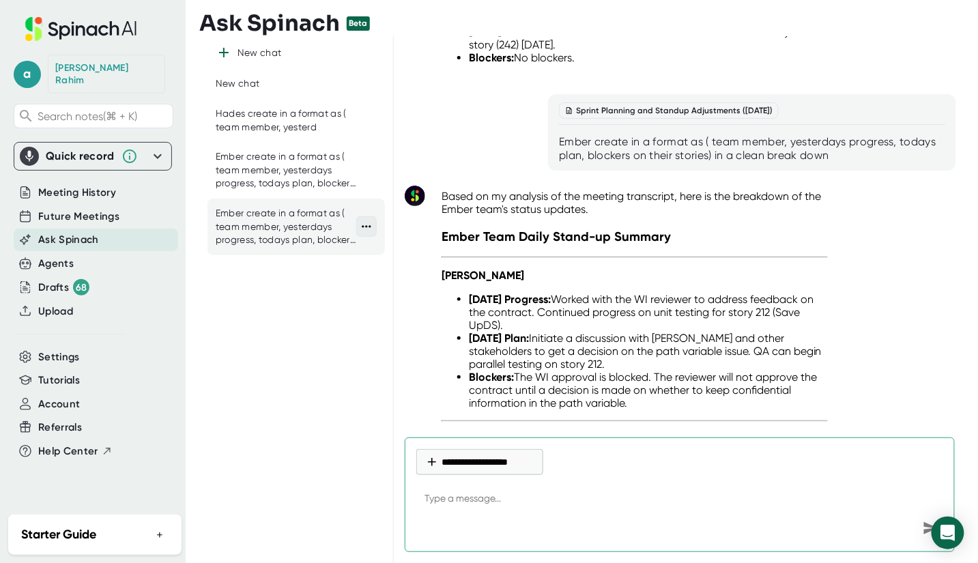
click at [371, 229] on icon at bounding box center [367, 227] width 14 height 14
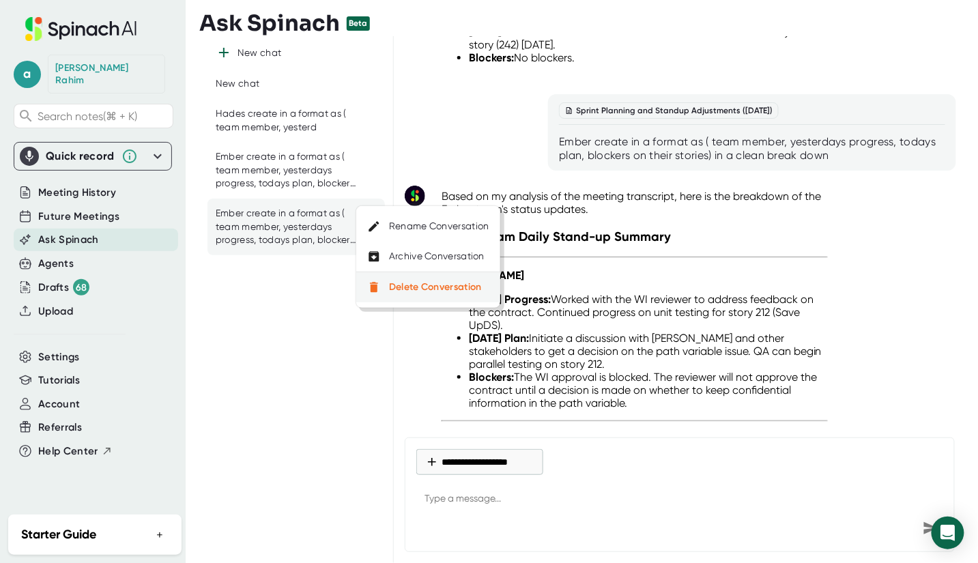
click at [395, 285] on div "Delete Conversation" at bounding box center [435, 287] width 93 height 12
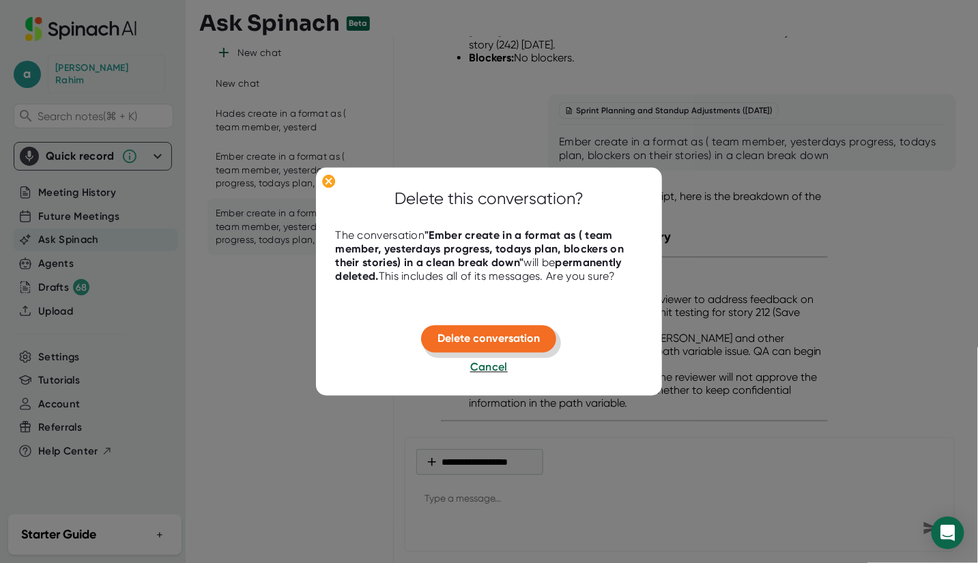
click at [482, 338] on span "Delete conversation" at bounding box center [489, 338] width 102 height 13
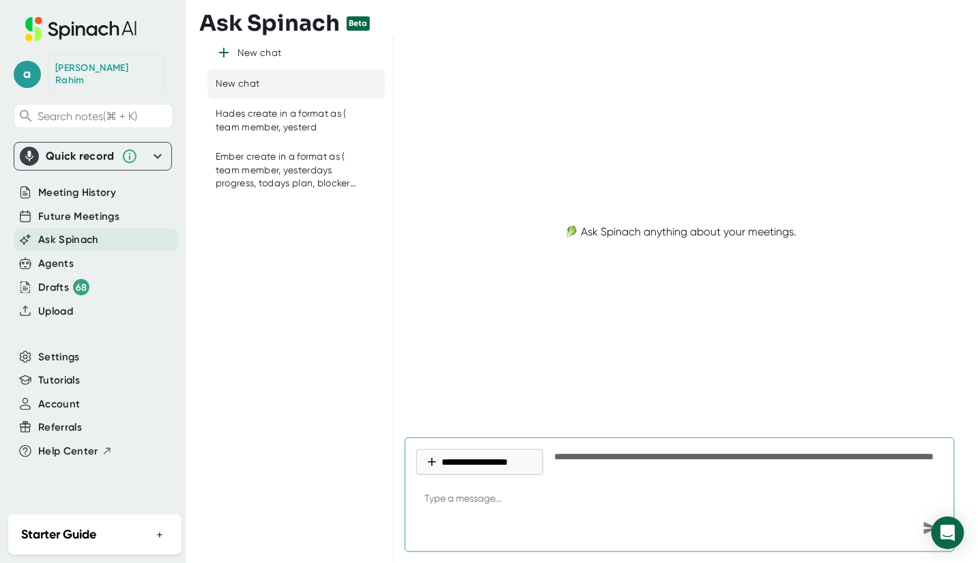
scroll to position [0, 0]
click at [246, 132] on div "Hades create in a format as ( team member, yesterd" at bounding box center [286, 120] width 141 height 27
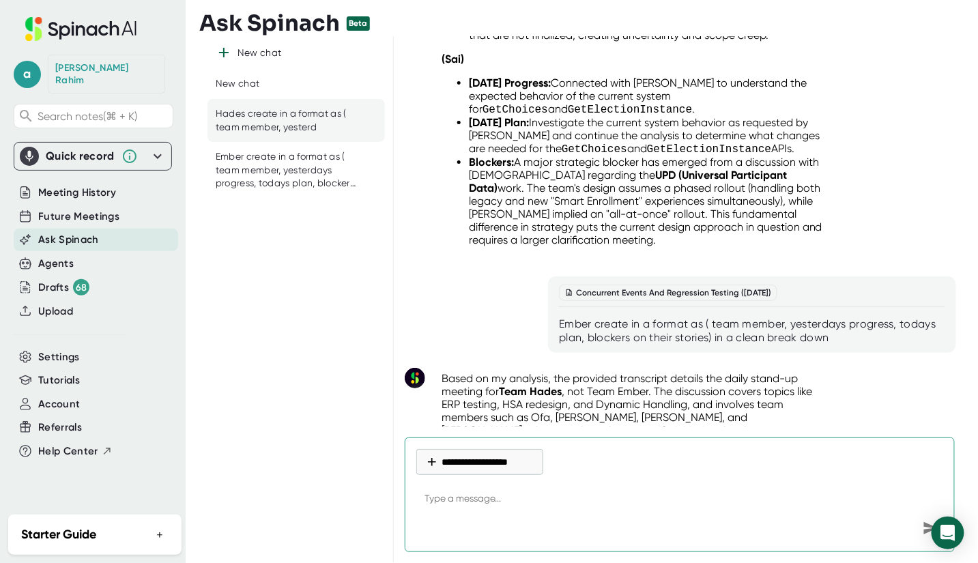
scroll to position [4613, 0]
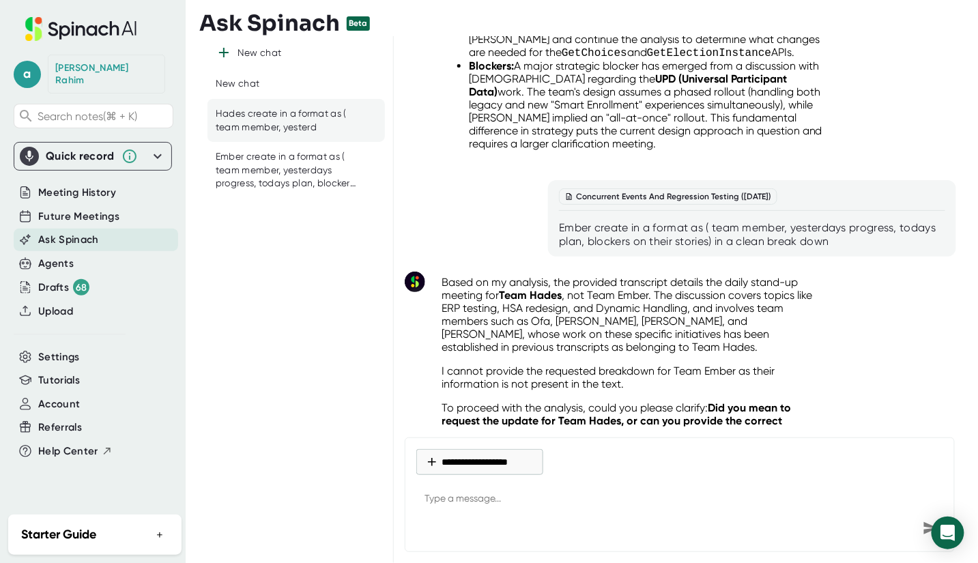
click at [581, 221] on div "Ember create in a format as ( team member, yesterdays progress, todays plan, bl…" at bounding box center [752, 234] width 386 height 27
click at [500, 459] on button "**********" at bounding box center [479, 462] width 127 height 26
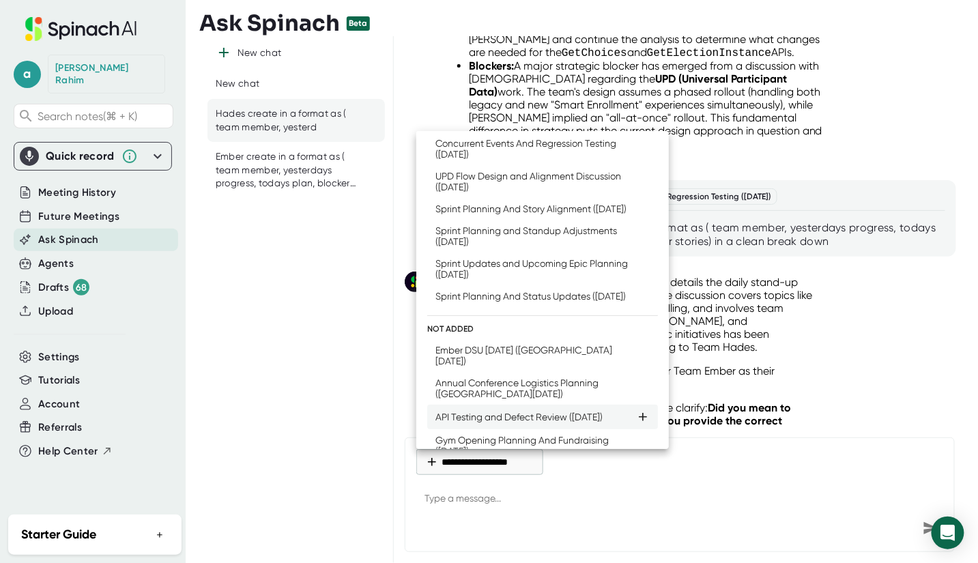
scroll to position [66, 0]
click at [291, 325] on div at bounding box center [489, 281] width 978 height 563
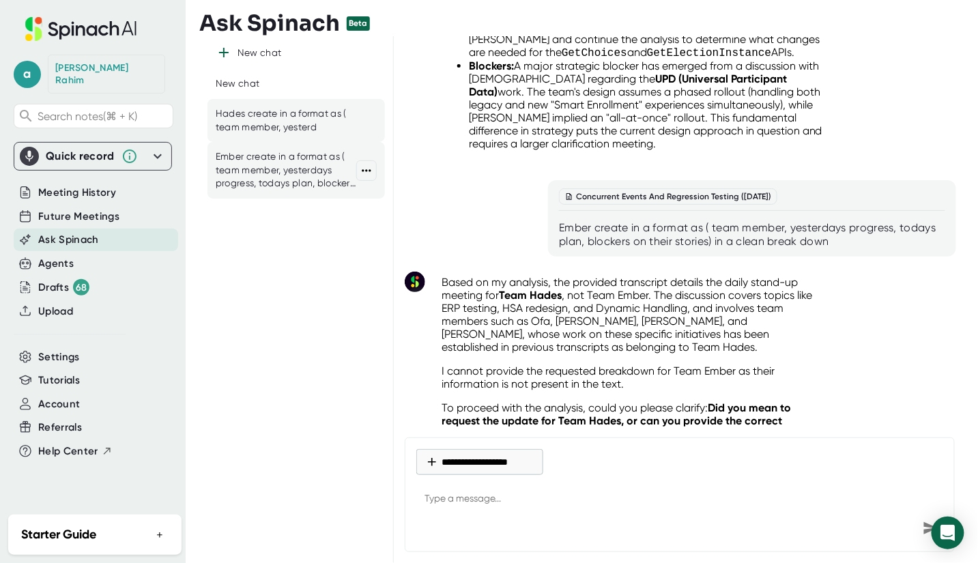
click at [244, 166] on div "Ember create in a format as ( team member, yesterdays progress, todays plan, bl…" at bounding box center [286, 170] width 141 height 40
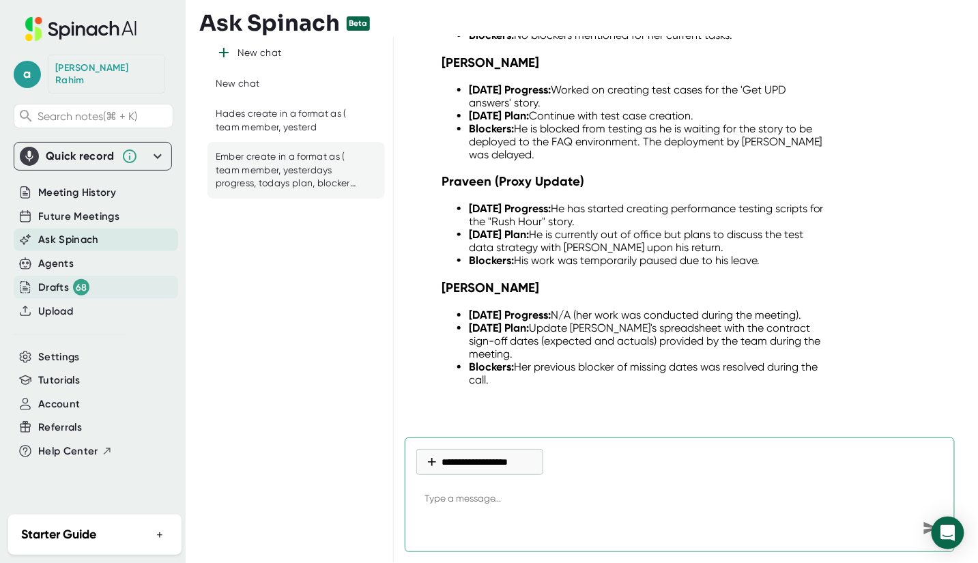
type textarea "x"
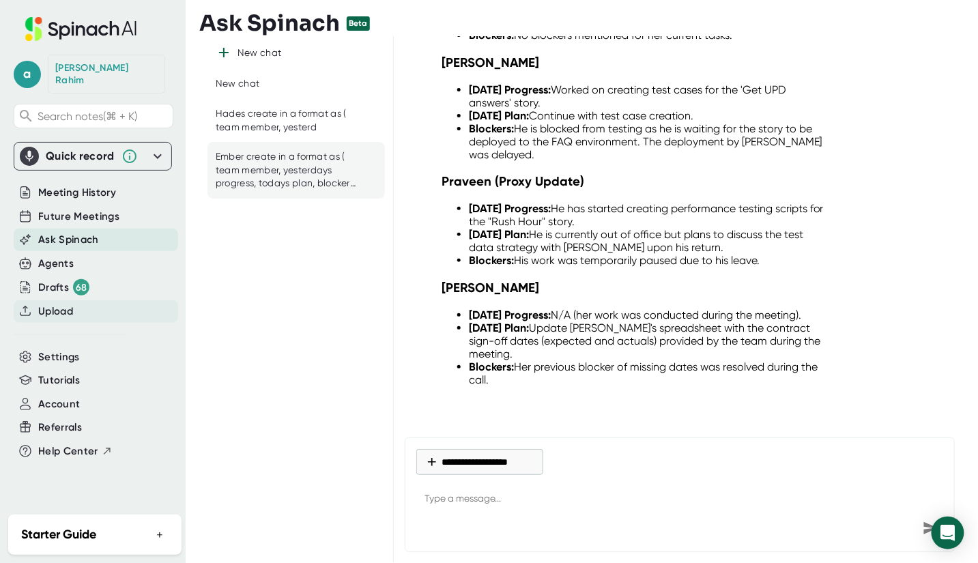
click at [57, 304] on span "Upload" at bounding box center [55, 312] width 35 height 16
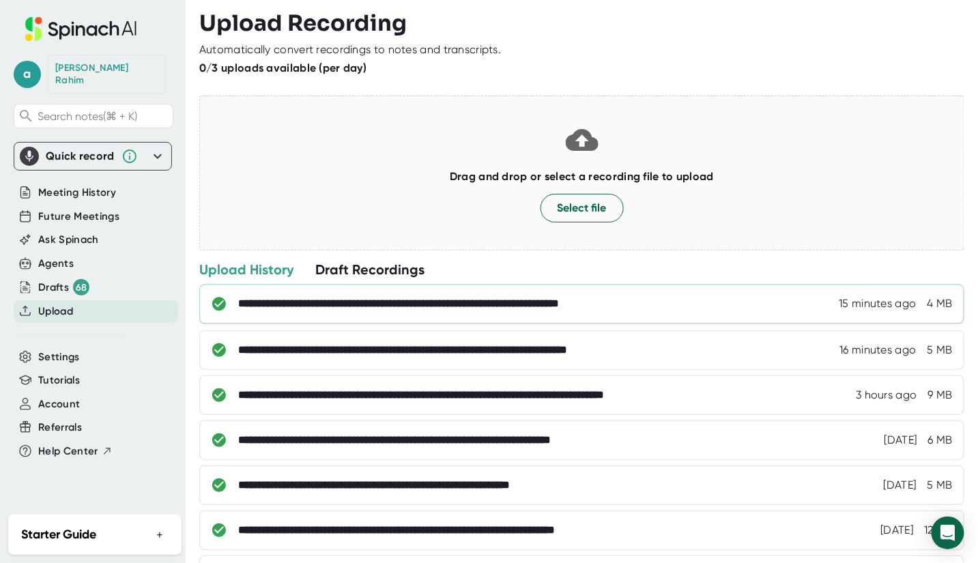
click at [469, 306] on div "**********" at bounding box center [455, 304] width 435 height 14
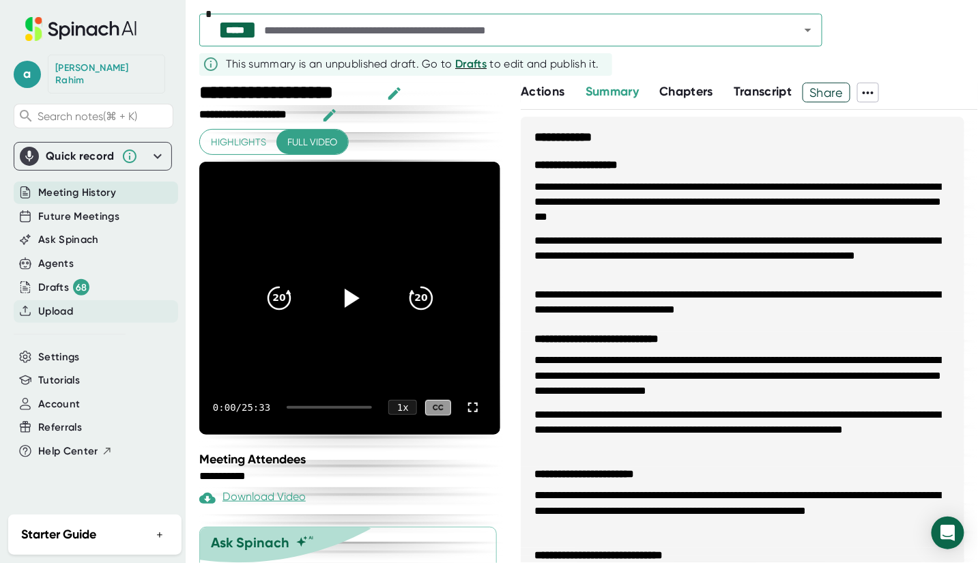
click at [70, 304] on span "Upload" at bounding box center [55, 312] width 35 height 16
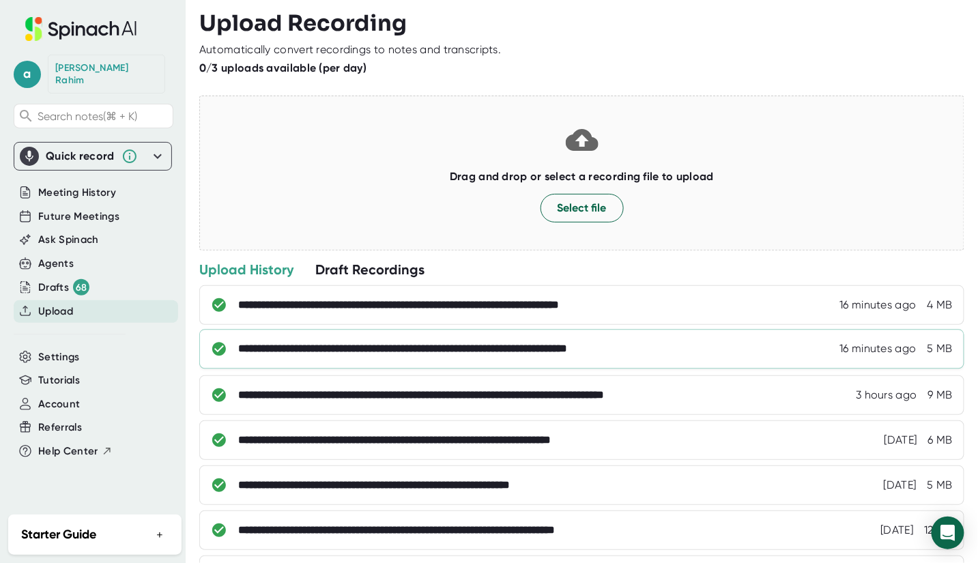
click at [416, 353] on div "**********" at bounding box center [461, 350] width 447 height 14
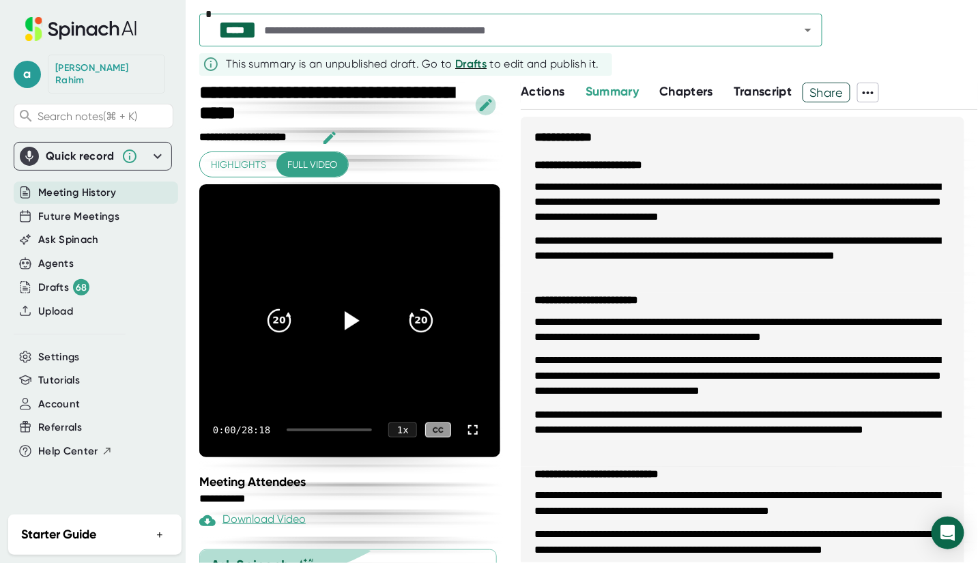
click at [491, 104] on icon "button" at bounding box center [486, 105] width 16 height 16
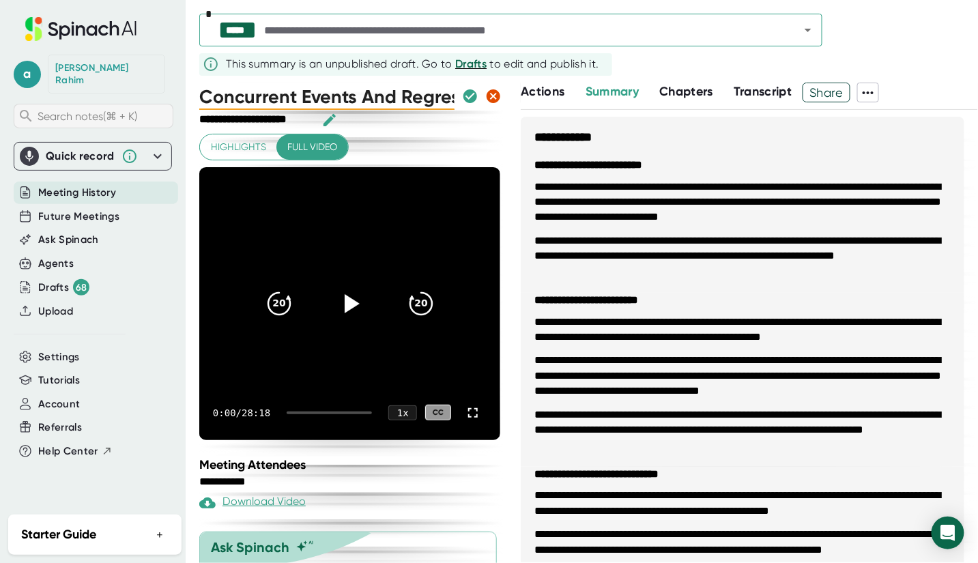
drag, startPoint x: 445, startPoint y: 96, endPoint x: 145, endPoint y: 102, distance: 300.3
click at [145, 102] on div "**********" at bounding box center [489, 281] width 978 height 563
type input "Hades DSU"
click at [463, 93] on icon "button" at bounding box center [470, 96] width 14 height 14
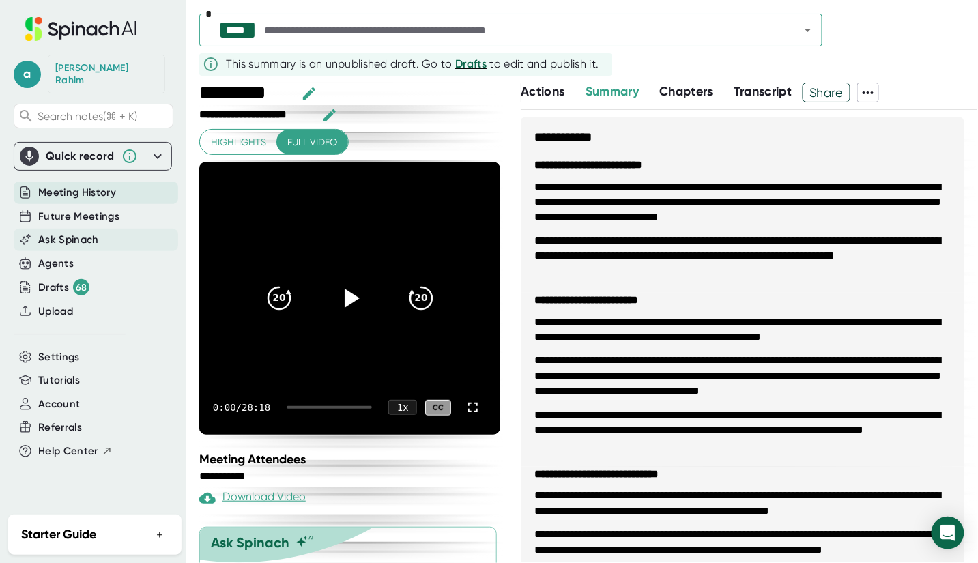
click at [73, 232] on span "Ask Spinach" at bounding box center [68, 240] width 61 height 16
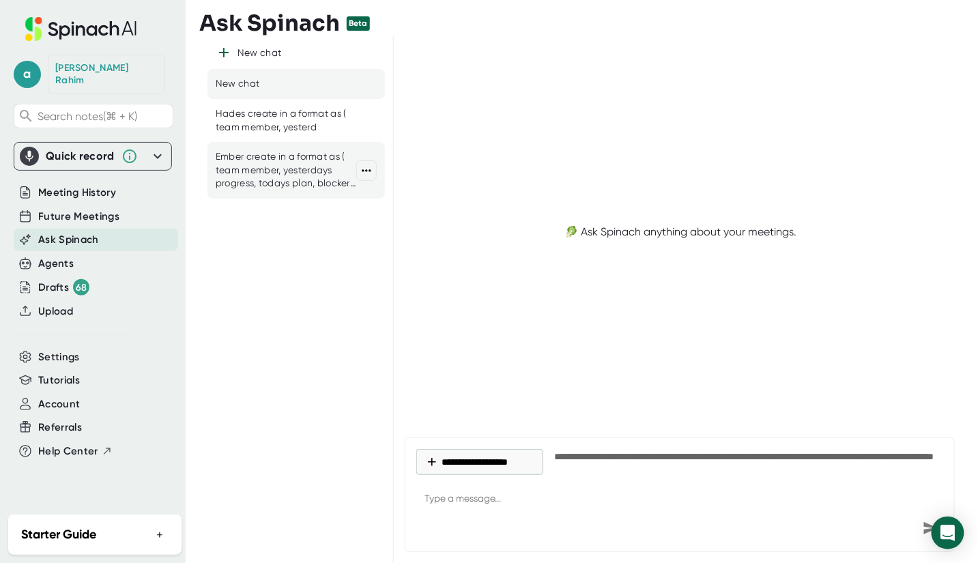
click at [264, 176] on div "Ember create in a format as ( team member, yesterdays progress, todays plan, bl…" at bounding box center [286, 170] width 141 height 40
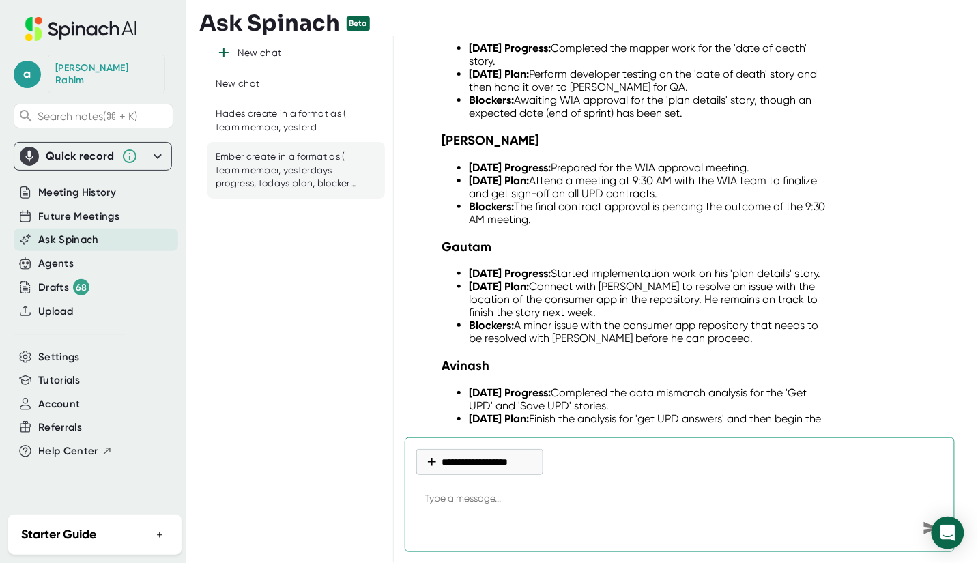
scroll to position [905, 0]
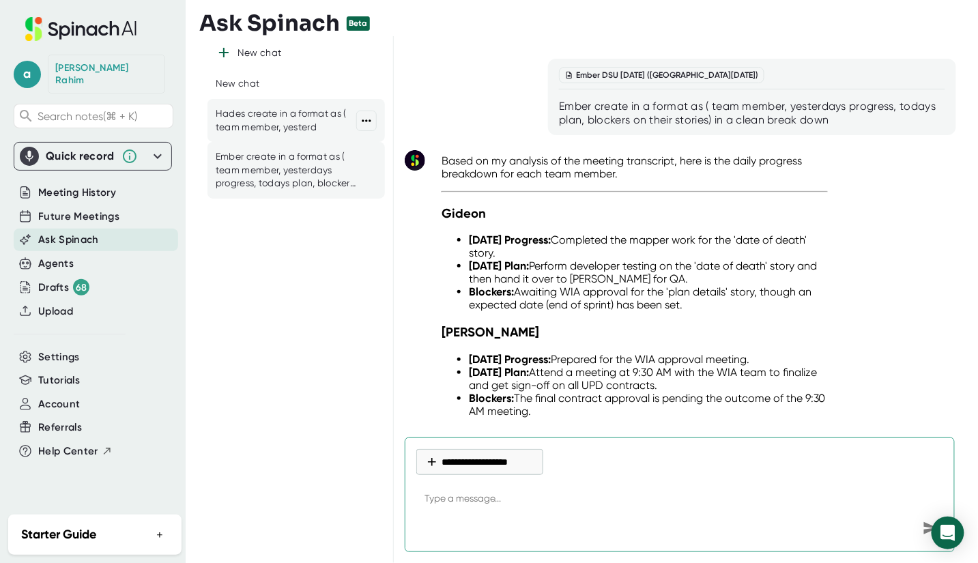
click at [306, 126] on div "Hades create in a format as ( team member, yesterd" at bounding box center [286, 120] width 141 height 27
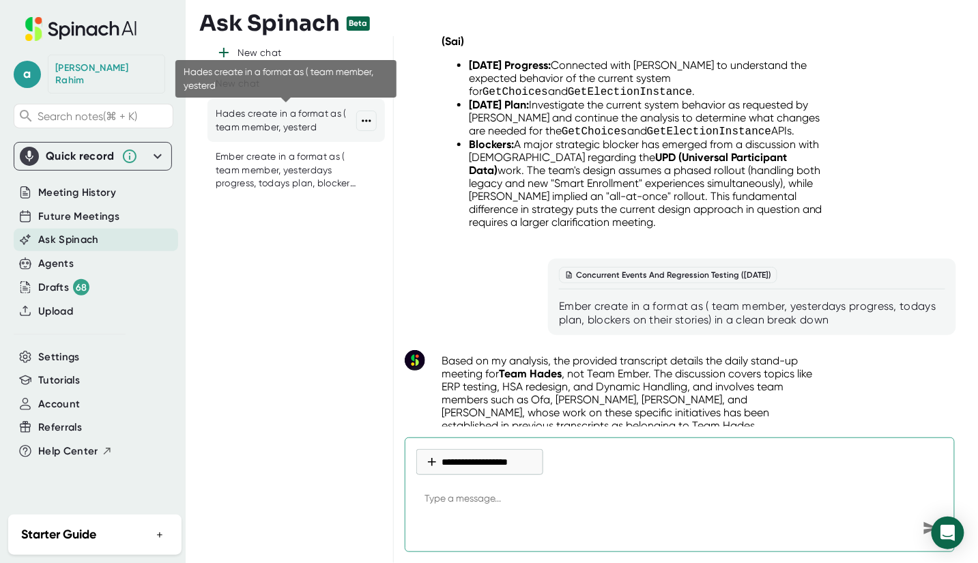
scroll to position [4550, 0]
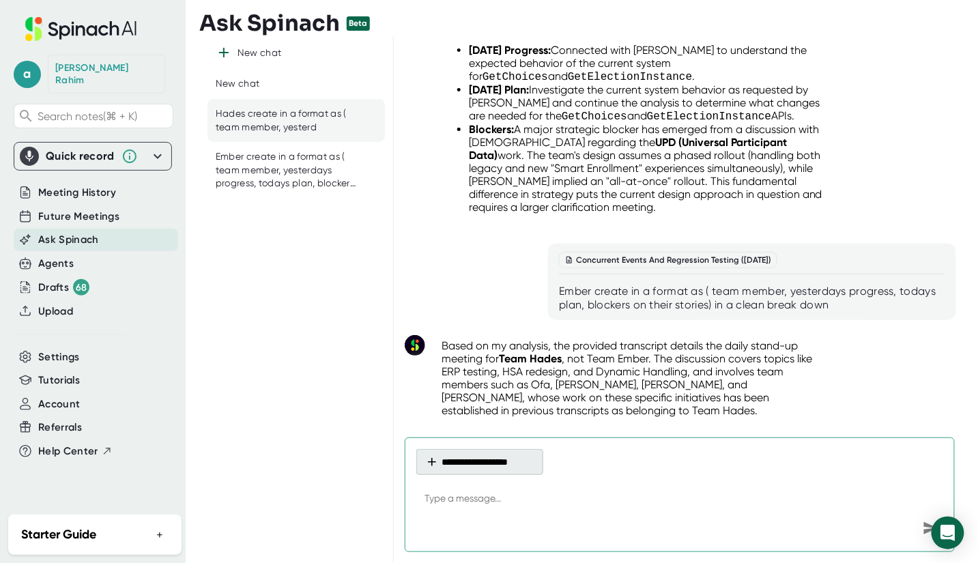
click at [452, 463] on button "**********" at bounding box center [479, 462] width 127 height 26
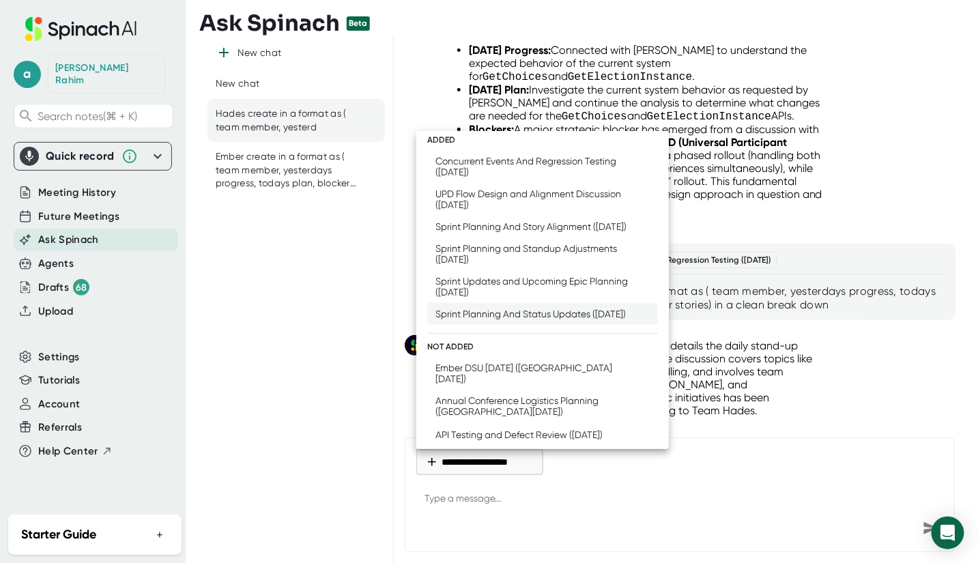
scroll to position [0, 0]
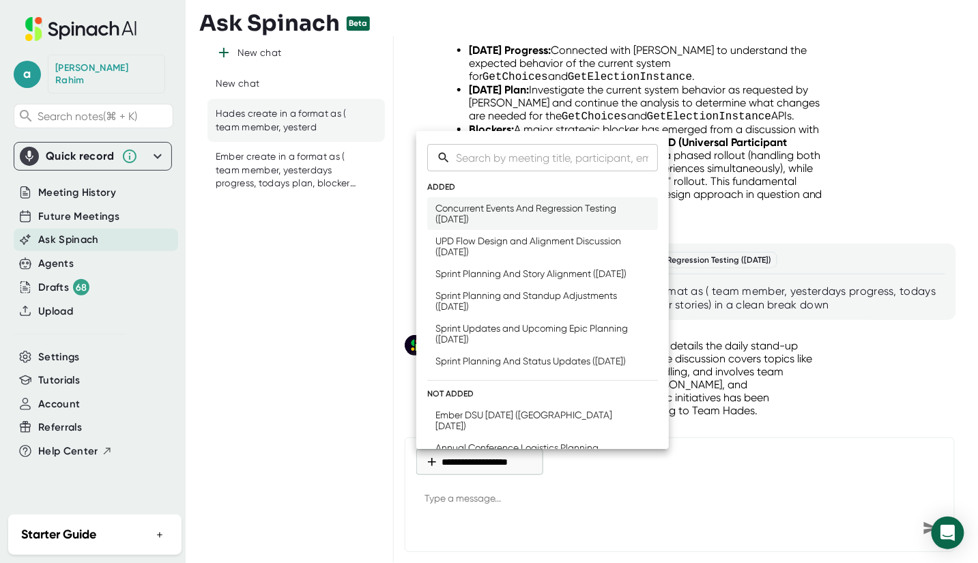
click at [502, 222] on div "Concurrent Events And Regression Testing ([DATE])" at bounding box center [542, 214] width 214 height 22
click at [504, 220] on div "Concurrent Events And Regression Testing ([DATE])" at bounding box center [542, 214] width 214 height 22
click at [523, 209] on div "Concurrent Events And Regression Testing ([DATE])" at bounding box center [542, 214] width 214 height 22
click at [791, 469] on div at bounding box center [489, 281] width 978 height 563
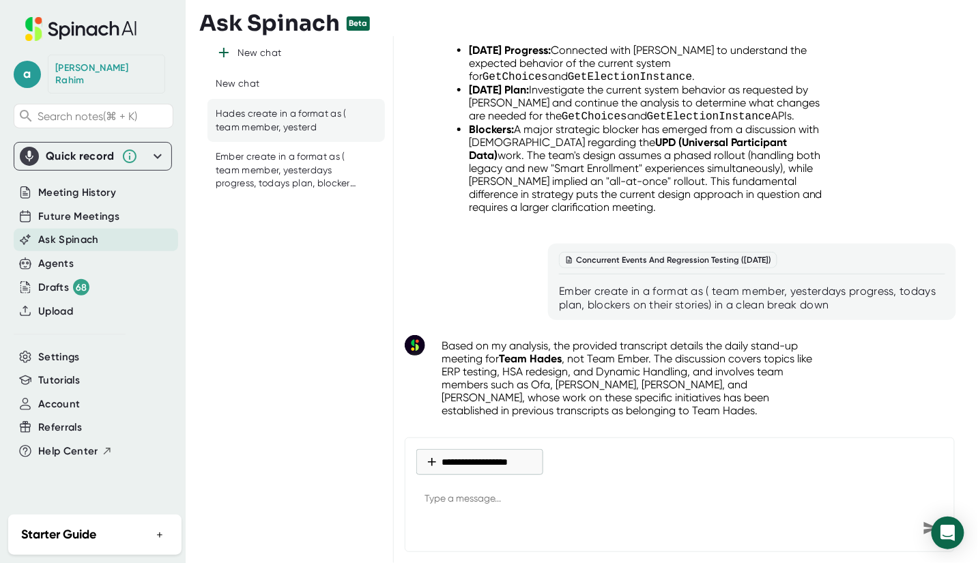
click at [685, 274] on div at bounding box center [752, 279] width 386 height 10
click at [863, 252] on div "Concurrent Events And Regression Testing ([DATE])" at bounding box center [752, 260] width 386 height 16
type textarea "x"
paste textarea "Ember create in a format as ( team member, yesterdays progress, todays plan, bl…"
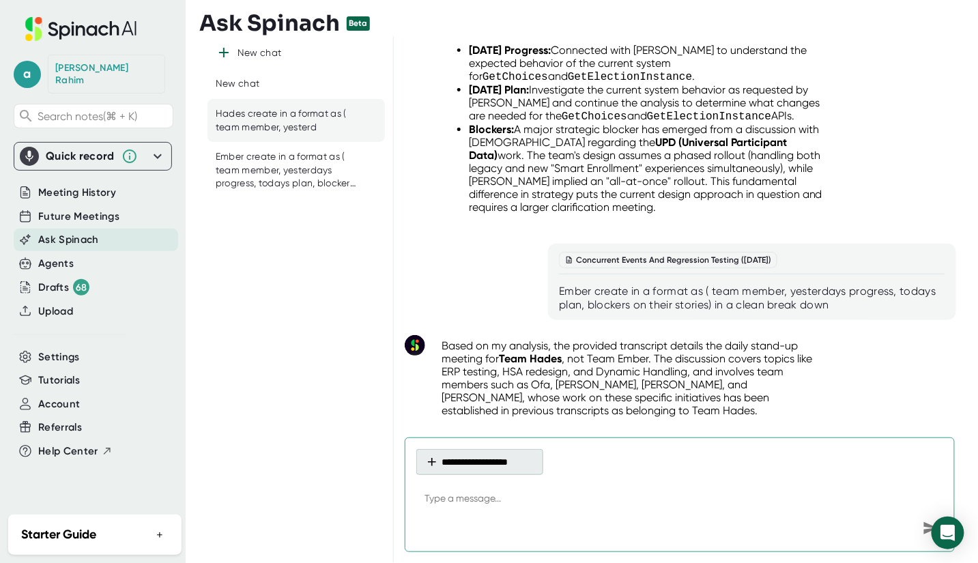
type textarea "Ember create in a format as ( team member, yesterdays progress, todays plan, bl…"
type textarea "x"
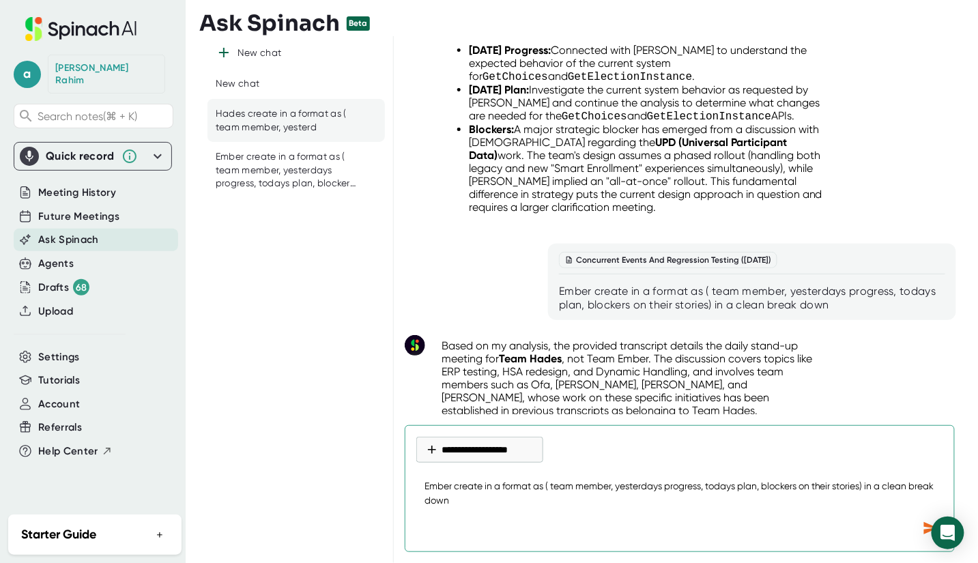
drag, startPoint x: 453, startPoint y: 484, endPoint x: 403, endPoint y: 483, distance: 49.8
click at [403, 483] on div "API Testing and Defect Review ([DATE]) create in a format as ( team member, yes…" at bounding box center [680, 299] width 573 height 527
type textarea "~create in a format as ( team member, yesterdays progress, todays plan, blocker…"
type textarea "x"
type textarea "~Hcreate in a format as ( team member, yesterdays progress, todays plan, blocke…"
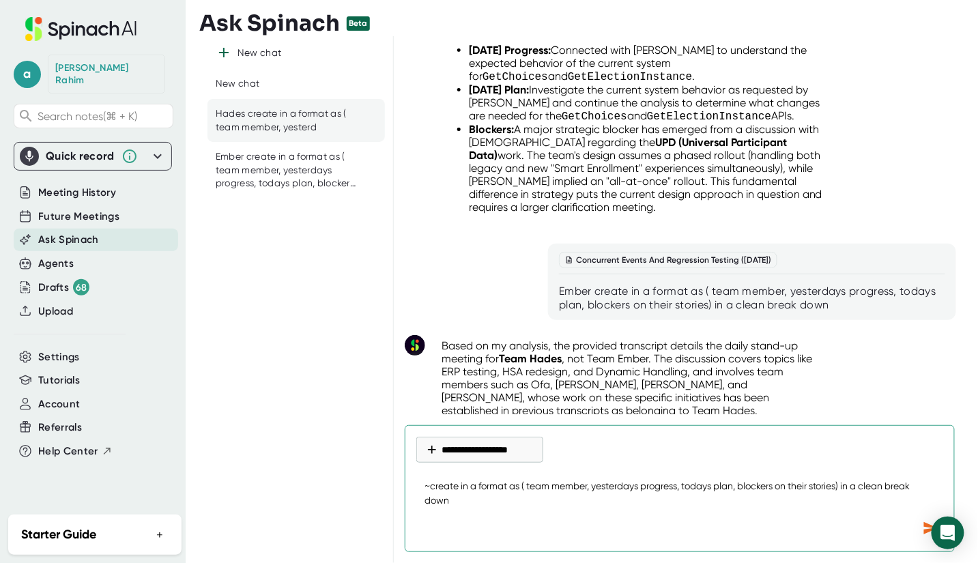
type textarea "x"
type textarea "~Hacreate in a format as ( team member, yesterdays progress, todays plan, block…"
type textarea "x"
type textarea "~Hadcreate in a format as ( team member, yesterdays progress, todays plan, bloc…"
type textarea "x"
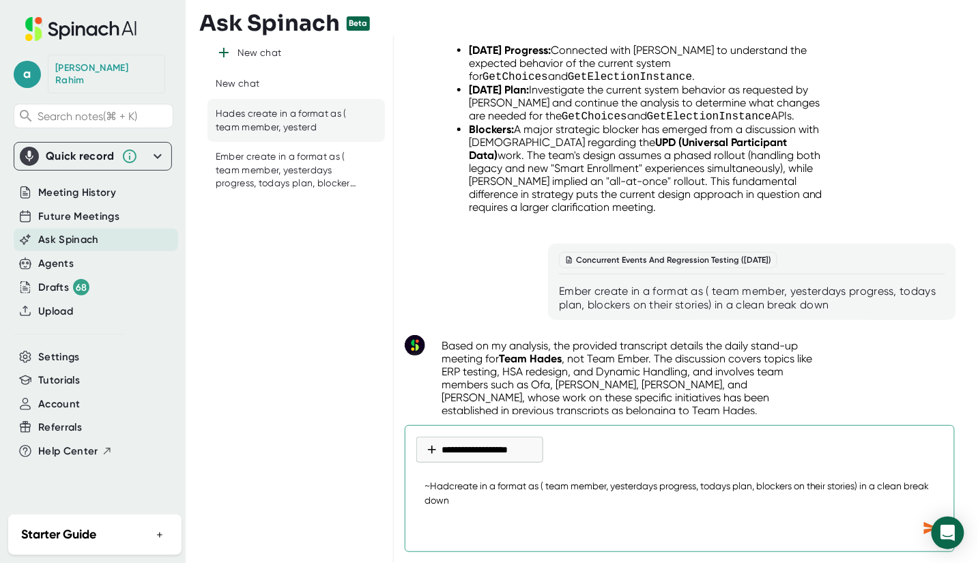
type textarea "~Hadecreate in a format as ( team member, yesterdays progress, todays plan, blo…"
type textarea "x"
type textarea "~Hadescreate in a format as ( team member, yesterdays progress, todays plan, bl…"
type textarea "x"
click at [429, 487] on textarea "~Hadescreate in a format as ( team member, yesterdays progress, todays plan, bl…" at bounding box center [679, 493] width 527 height 45
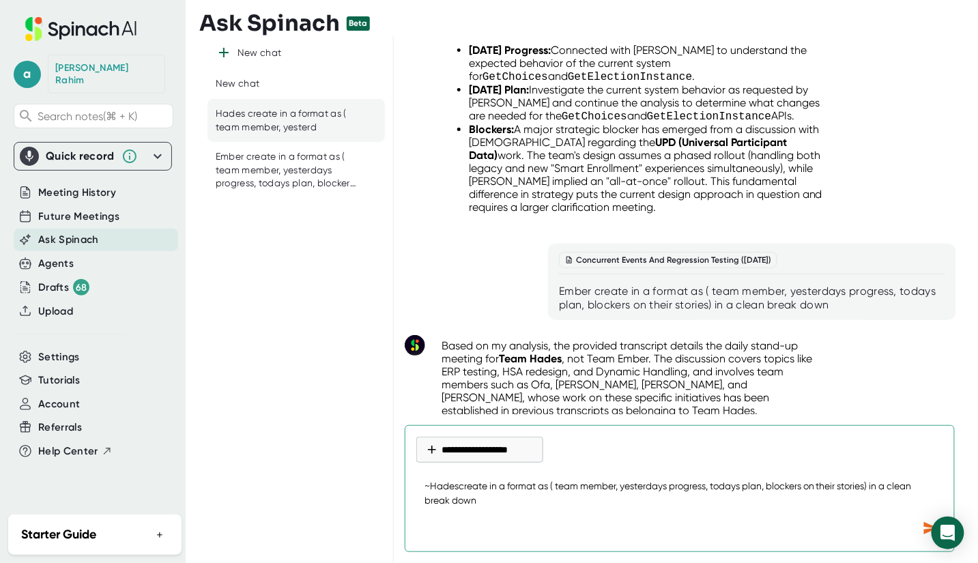
type textarea "Hadescreate in a format as ( team member, yesterdays progress, todays plan, blo…"
type textarea "x"
type textarea "Hadescreate in a format as ( team member, yesterdays progress, todays plan, blo…"
click at [489, 450] on button "**********" at bounding box center [479, 450] width 127 height 26
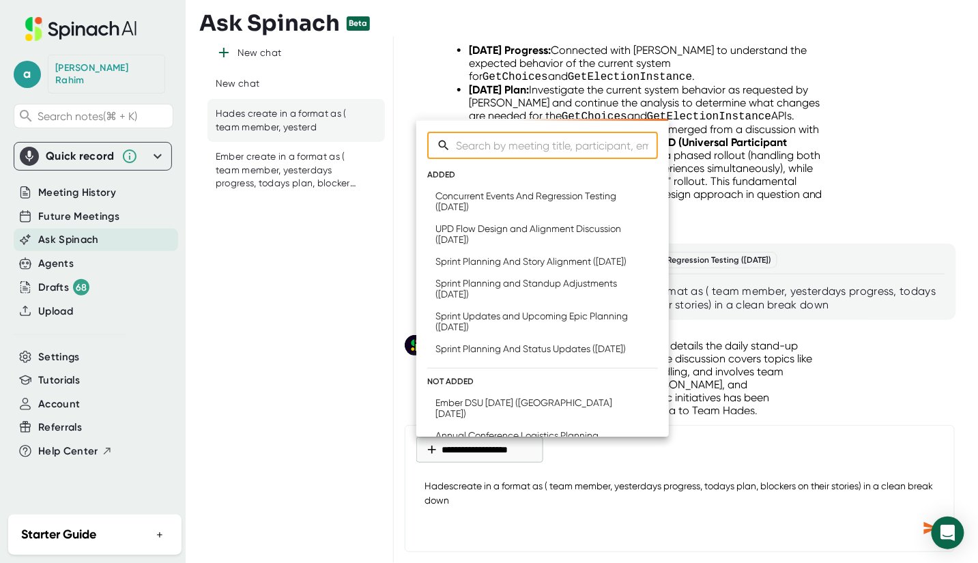
type textarea "x"
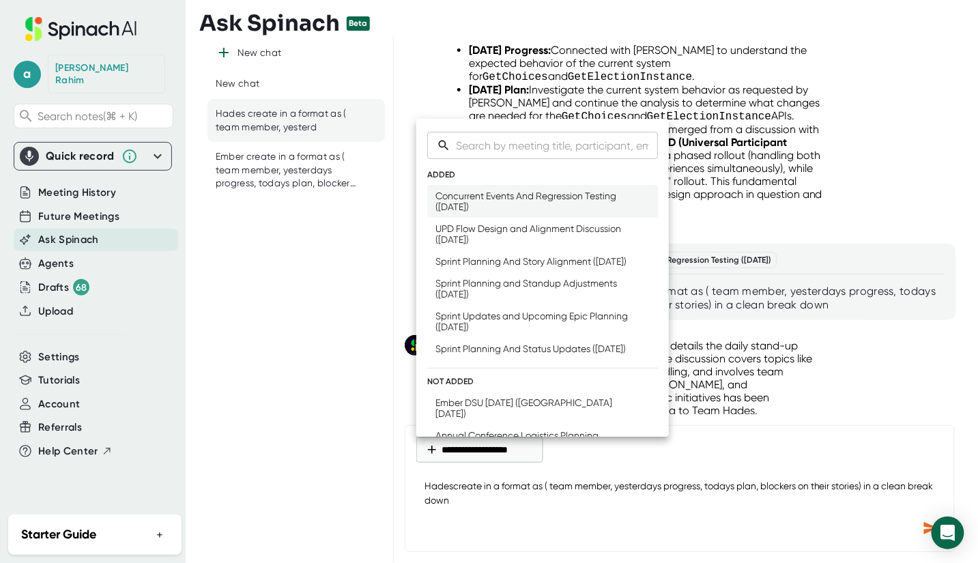
click at [514, 199] on div "Concurrent Events And Regression Testing ([DATE])" at bounding box center [542, 201] width 214 height 22
click at [517, 199] on div "Concurrent Events And Regression Testing ([DATE])" at bounding box center [542, 201] width 214 height 22
click at [523, 199] on div "Concurrent Events And Regression Testing ([DATE])" at bounding box center [542, 201] width 214 height 22
click at [845, 446] on div at bounding box center [489, 281] width 978 height 563
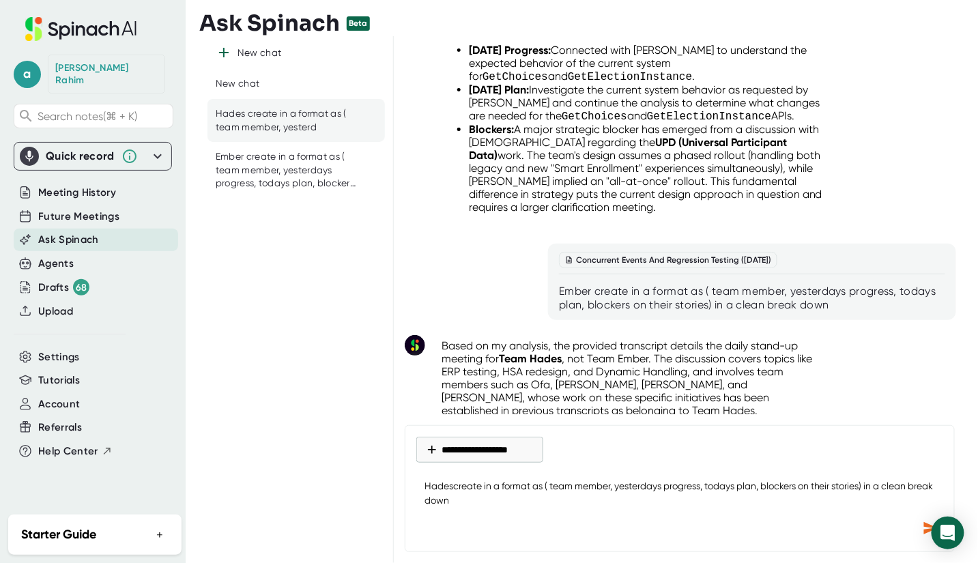
click at [921, 525] on div "Send message" at bounding box center [930, 528] width 25 height 25
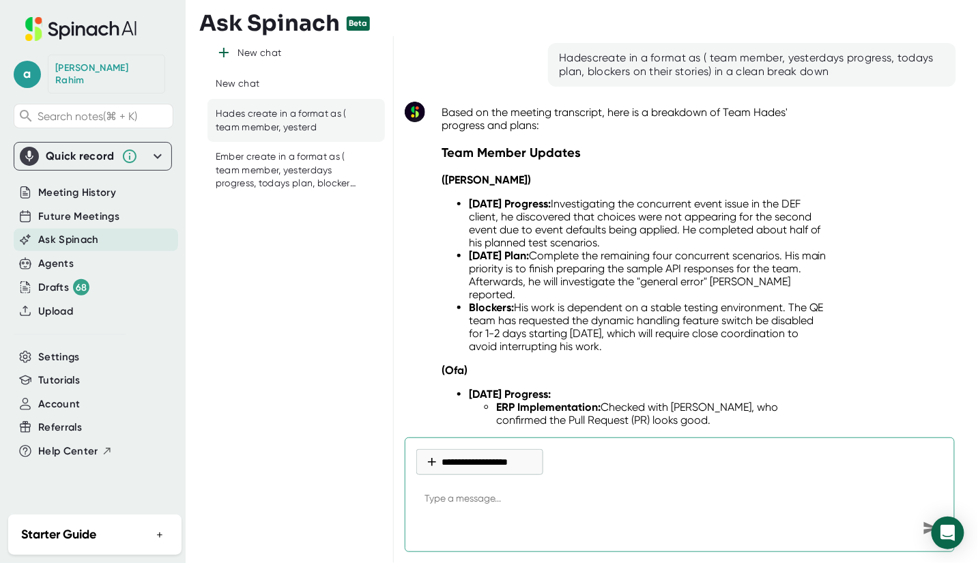
scroll to position [5078, 0]
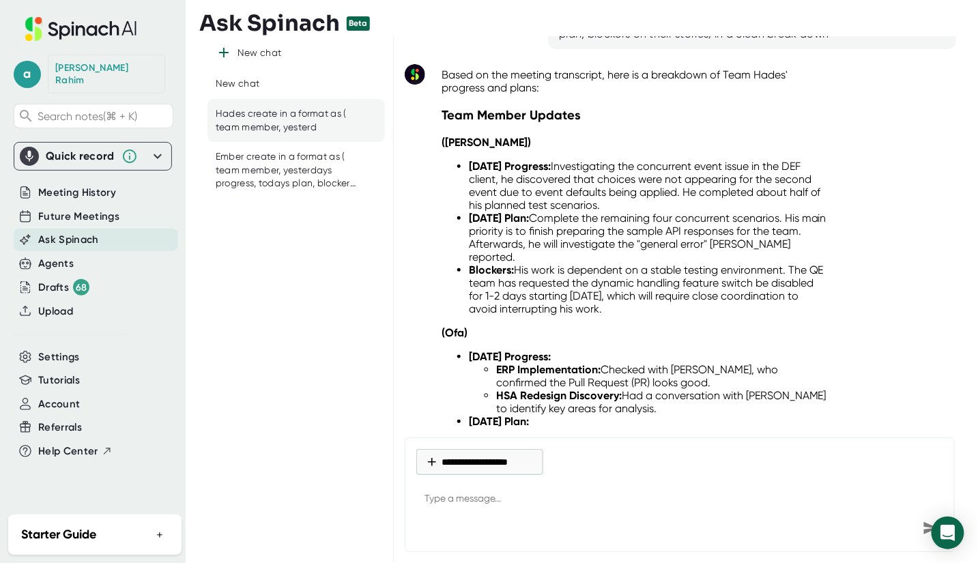
type textarea "x"
